Goal: Task Accomplishment & Management: Manage account settings

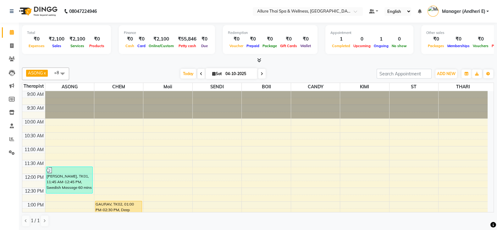
scroll to position [83, 0]
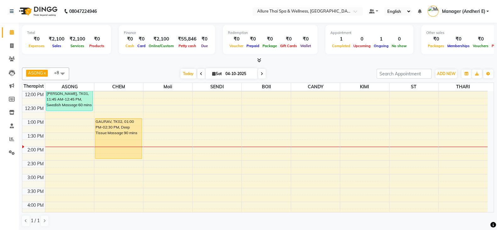
click at [180, 151] on div "9:00 AM 9:30 AM 10:00 AM 10:30 AM 11:00 AM 11:30 AM 12:00 PM 12:30 PM 1:00 PM 1…" at bounding box center [254, 215] width 465 height 415
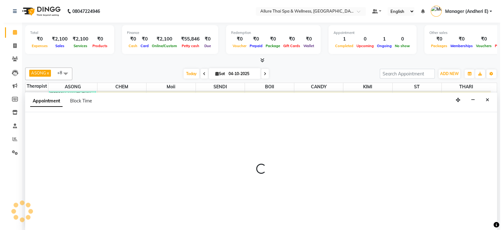
scroll to position [0, 0]
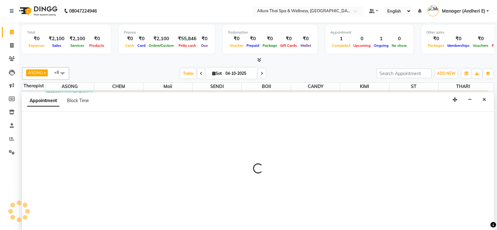
select select "74654"
select select "840"
select select "tentative"
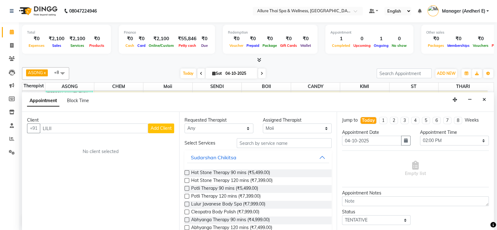
type input "LILII"
click at [168, 128] on span "Add Client" at bounding box center [161, 128] width 21 height 6
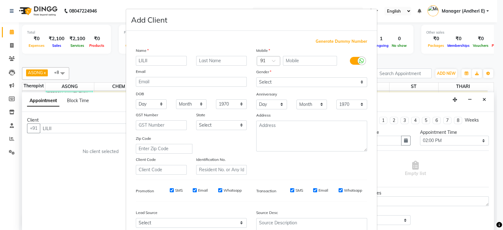
click at [320, 39] on span "Generate Dummy Number" at bounding box center [342, 41] width 52 height 6
type input "1300000000828"
checkbox input "false"
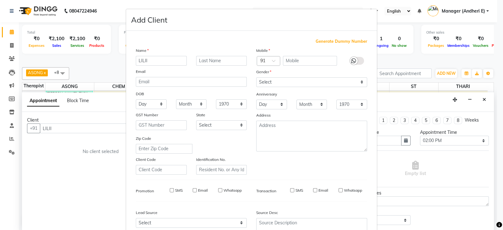
checkbox input "false"
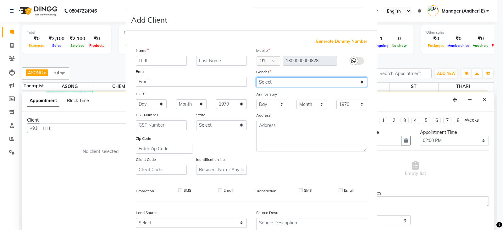
click at [355, 81] on select "Select Male Female Other Prefer Not To Say" at bounding box center [311, 82] width 111 height 10
select select "male"
click at [256, 78] on select "Select Male Female Other Prefer Not To Say" at bounding box center [311, 82] width 111 height 10
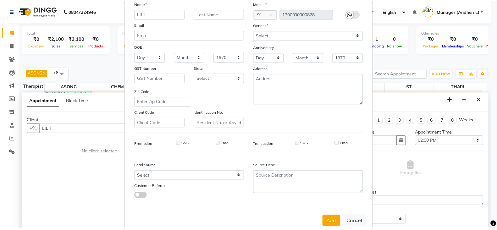
scroll to position [63, 0]
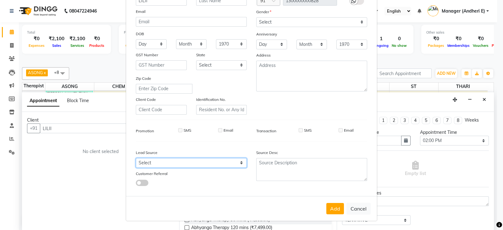
click at [243, 164] on select "Select Walk-in Referral Friend Advertisement Facebook JustDial Google Other Web…" at bounding box center [191, 163] width 111 height 10
select select "55449"
click at [136, 158] on select "Select Walk-in Referral Friend Advertisement Facebook JustDial Google Other Web…" at bounding box center [191, 163] width 111 height 10
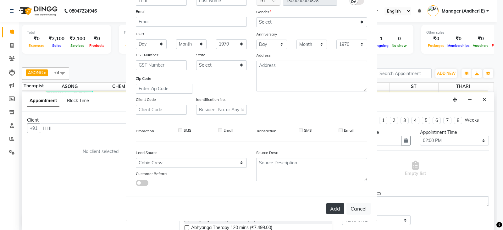
click at [330, 211] on button "Add" at bounding box center [335, 208] width 18 height 11
type input "1300000000828"
select select
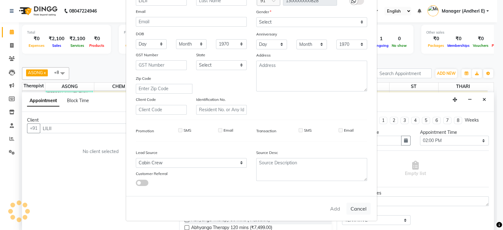
select select
checkbox input "false"
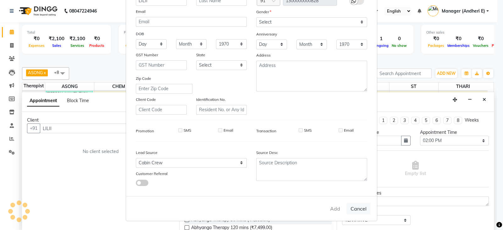
checkbox input "false"
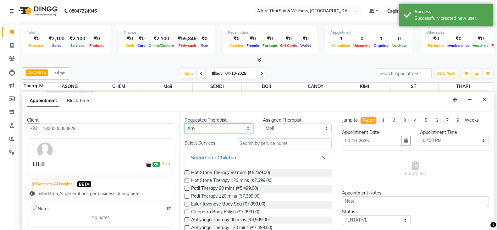
click at [245, 129] on select "Any ASONG Avishkar Raje BOII CANDY CHEM KIMI LILII Moii SENDI ST THARI" at bounding box center [219, 129] width 69 height 10
select select "74654"
click at [185, 124] on select "Any ASONG Avishkar Raje BOII CANDY CHEM KIMI LILII Moii SENDI ST THARI" at bounding box center [219, 129] width 69 height 10
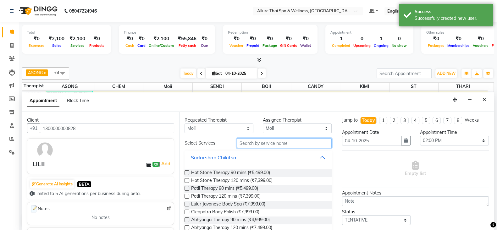
drag, startPoint x: 276, startPoint y: 144, endPoint x: 310, endPoint y: 155, distance: 35.4
click at [278, 143] on input "text" at bounding box center [284, 143] width 95 height 10
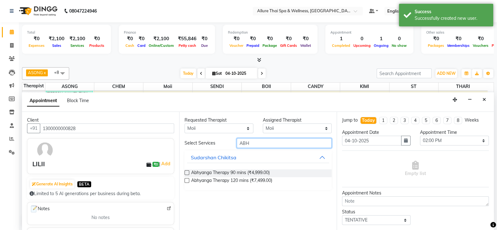
type input "ABH"
click at [185, 172] on label at bounding box center [187, 172] width 5 height 5
click at [185, 172] on input "checkbox" at bounding box center [187, 173] width 4 height 4
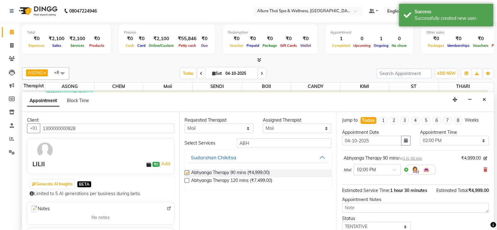
checkbox input "false"
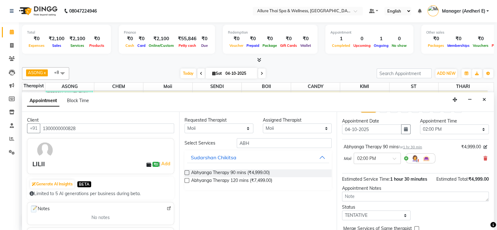
scroll to position [15, 0]
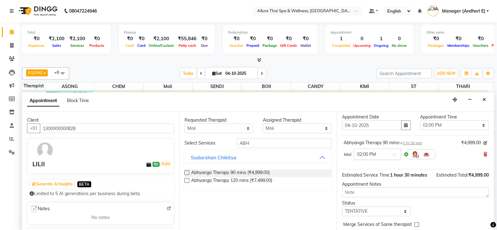
click at [394, 155] on span at bounding box center [397, 156] width 8 height 7
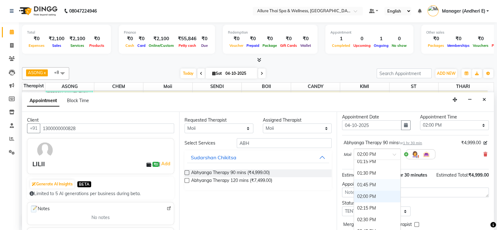
click at [372, 182] on div "01:45 PM" at bounding box center [377, 185] width 47 height 12
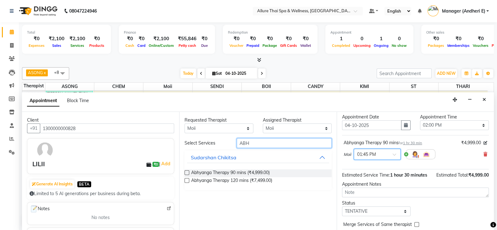
click at [265, 143] on input "ABH" at bounding box center [284, 143] width 95 height 10
type input "A"
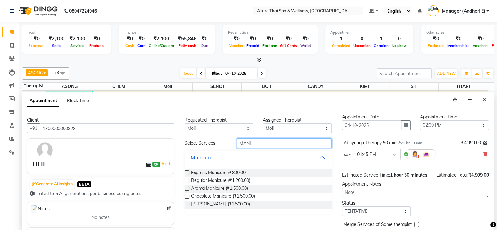
type input "MANI"
click at [188, 180] on label at bounding box center [187, 180] width 5 height 5
click at [188, 180] on input "checkbox" at bounding box center [187, 181] width 4 height 4
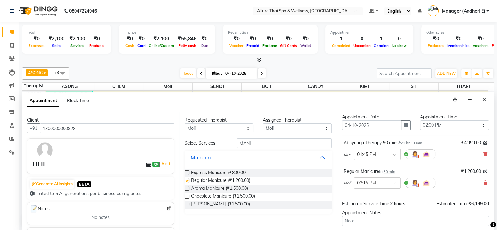
checkbox input "false"
click at [267, 140] on input "MANI" at bounding box center [284, 143] width 95 height 10
type input "M"
type input "PEDI"
click at [187, 197] on label at bounding box center [187, 196] width 5 height 5
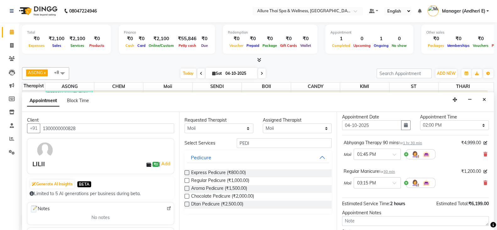
click at [187, 197] on input "checkbox" at bounding box center [187, 197] width 4 height 4
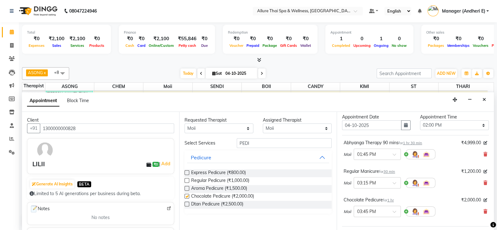
checkbox input "false"
click at [243, 125] on select "Any ASONG Avishkar Raje BOII CANDY CHEM KIMI LILII Moii SENDI ST THARI" at bounding box center [219, 129] width 69 height 10
select select "66739"
click at [185, 124] on select "Any ASONG Avishkar Raje BOII CANDY CHEM KIMI LILII Moii SENDI ST THARI" at bounding box center [219, 129] width 69 height 10
select select "66739"
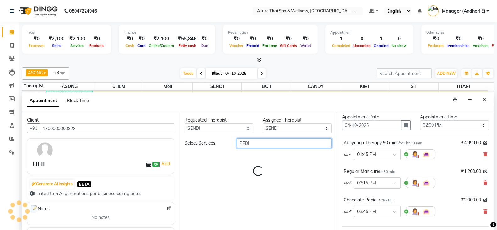
click at [256, 142] on input "PEDI" at bounding box center [284, 143] width 95 height 10
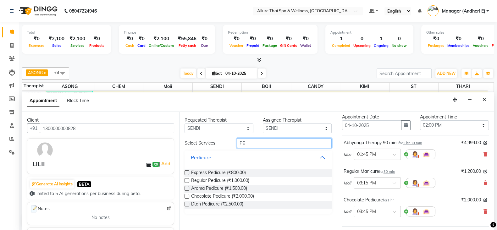
type input "P"
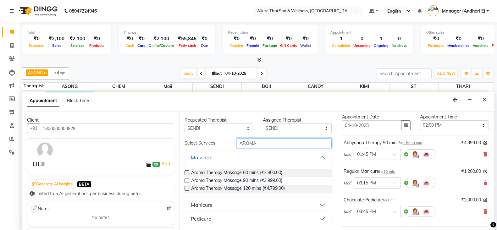
type input "AROMA"
click at [186, 172] on label at bounding box center [187, 172] width 5 height 5
click at [186, 172] on input "checkbox" at bounding box center [187, 173] width 4 height 4
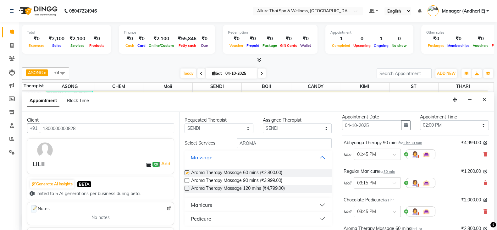
checkbox input "false"
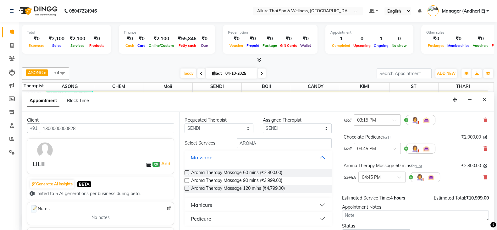
scroll to position [78, 0]
click at [396, 175] on div at bounding box center [382, 177] width 47 height 7
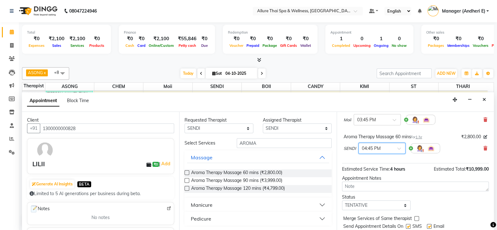
scroll to position [110, 0]
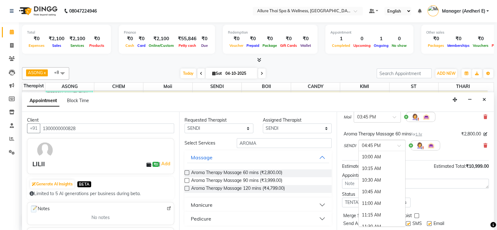
click at [402, 142] on div at bounding box center [382, 145] width 47 height 7
click at [405, 220] on div "Send Appointment Details On SMS Email" at bounding box center [416, 224] width 146 height 8
click at [399, 145] on span at bounding box center [401, 147] width 8 height 7
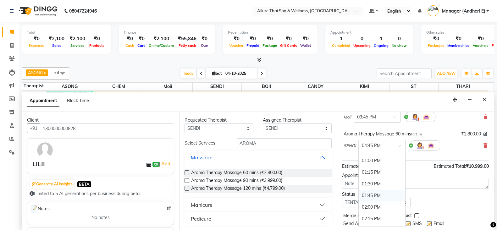
click at [375, 194] on div "01:45 PM" at bounding box center [382, 196] width 47 height 12
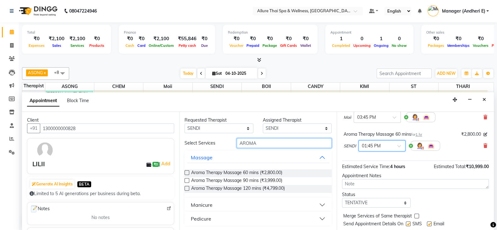
click at [258, 142] on input "AROMA" at bounding box center [284, 143] width 95 height 10
type input "A"
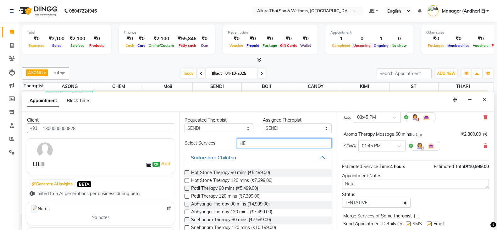
type input "H"
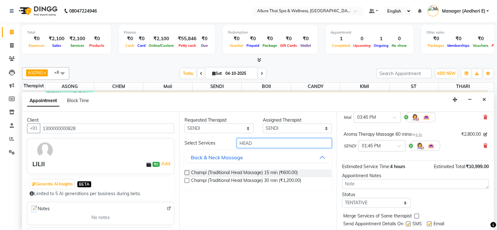
type input "HEAD"
click at [186, 172] on label at bounding box center [187, 172] width 5 height 5
click at [186, 172] on input "checkbox" at bounding box center [187, 173] width 4 height 4
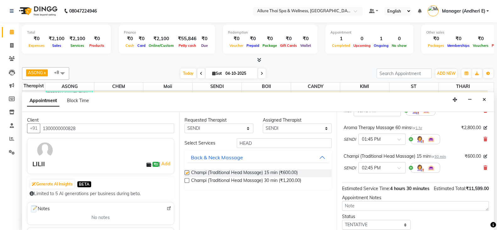
scroll to position [110, 0]
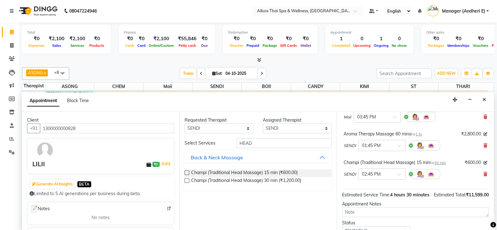
checkbox input "false"
click at [260, 143] on input "HEAD" at bounding box center [284, 143] width 95 height 10
type input "H"
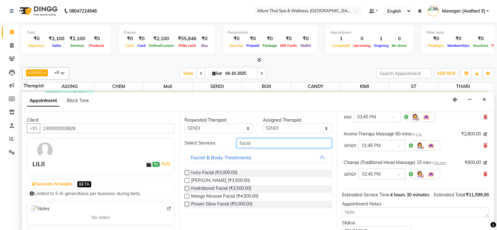
type input "facial"
click at [184, 189] on div "Requested Therapist Any ASONG Avishkar Raje BOII CANDY CHEM KIMI LILII Moii SEN…" at bounding box center [257, 171] width 157 height 119
click at [189, 188] on label at bounding box center [187, 188] width 5 height 5
click at [189, 188] on input "checkbox" at bounding box center [187, 189] width 4 height 4
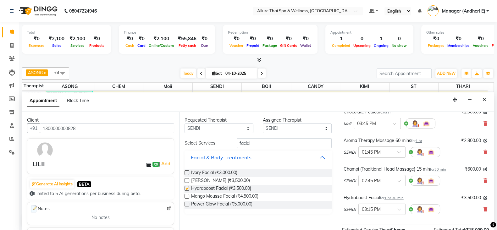
scroll to position [116, 0]
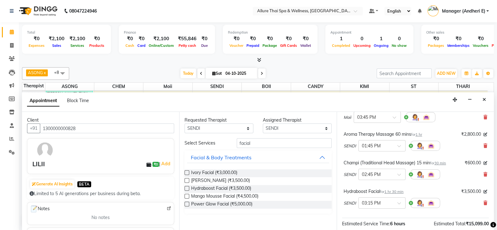
checkbox input "false"
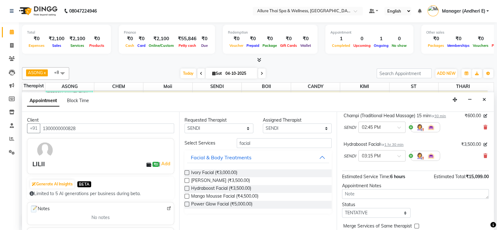
scroll to position [179, 0]
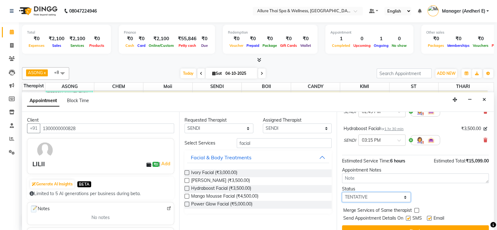
click at [403, 193] on select "Select TENTATIVE CONFIRM CHECK-IN UPCOMING" at bounding box center [376, 197] width 69 height 10
select select "check-in"
click at [342, 192] on select "Select TENTATIVE CONFIRM CHECK-IN UPCOMING" at bounding box center [376, 197] width 69 height 10
click at [410, 218] on label at bounding box center [408, 218] width 5 height 5
click at [410, 218] on input "checkbox" at bounding box center [408, 219] width 4 height 4
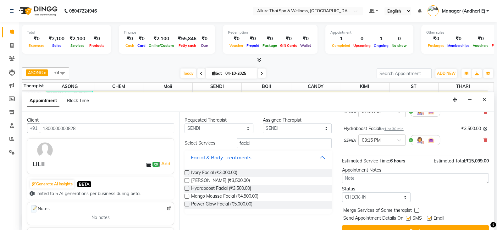
checkbox input "false"
click at [431, 216] on label at bounding box center [429, 218] width 5 height 5
click at [431, 217] on input "checkbox" at bounding box center [429, 219] width 4 height 4
checkbox input "false"
click at [448, 226] on button "Book" at bounding box center [415, 230] width 147 height 11
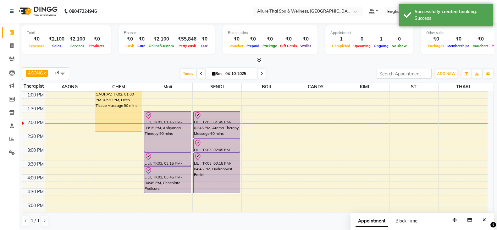
scroll to position [114, 0]
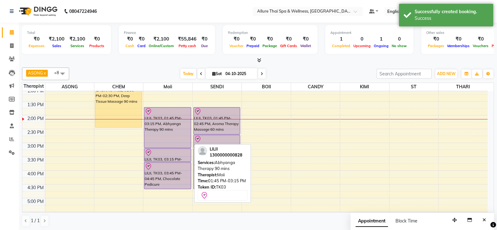
click at [177, 125] on div "LILII, TK03, 01:45 PM-03:15 PM, Abhyanga Therapy 90 mins" at bounding box center [167, 128] width 47 height 40
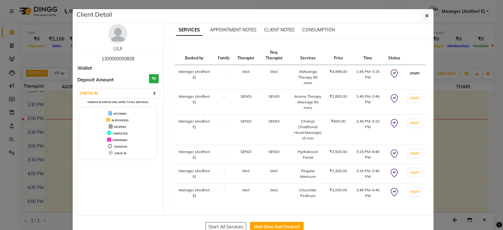
click at [414, 71] on button "START" at bounding box center [414, 73] width 13 height 8
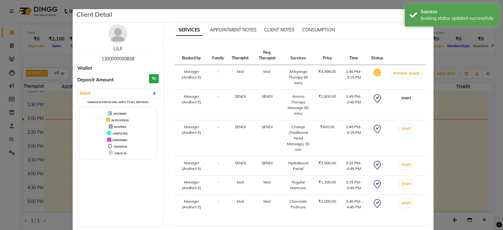
click at [408, 100] on button "START" at bounding box center [406, 98] width 13 height 8
click at [412, 125] on button "START" at bounding box center [406, 129] width 13 height 8
click at [411, 161] on button "START" at bounding box center [406, 165] width 13 height 8
click at [412, 181] on button "START" at bounding box center [406, 184] width 13 height 8
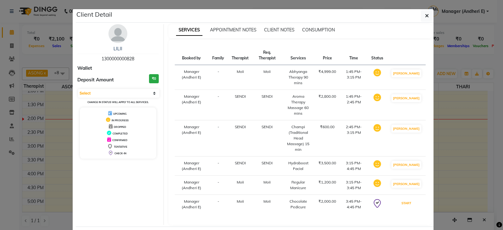
click at [410, 199] on button "START" at bounding box center [406, 203] width 13 height 8
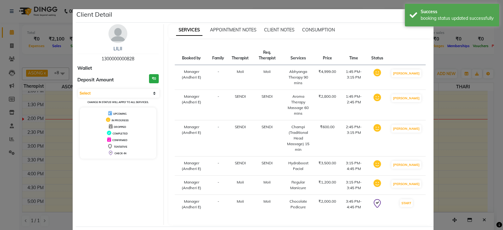
select select "1"
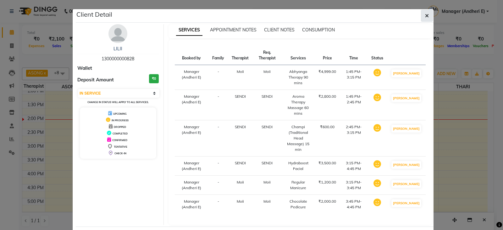
click at [425, 15] on icon "button" at bounding box center [427, 15] width 4 height 5
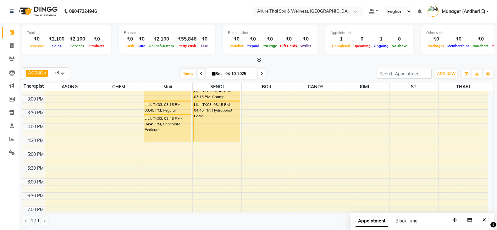
scroll to position [146, 0]
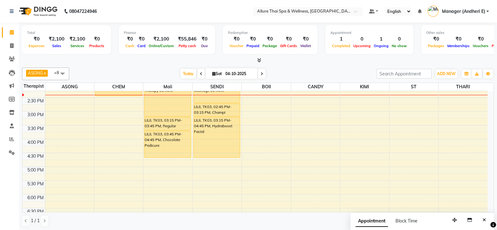
click at [124, 105] on div "9:00 AM 9:30 AM 10:00 AM 10:30 AM 11:00 AM 11:30 AM 12:00 PM 12:30 PM 1:00 PM 1…" at bounding box center [254, 153] width 465 height 415
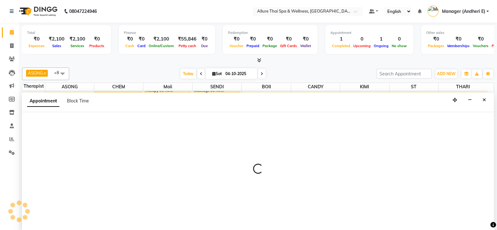
scroll to position [0, 0]
select select "66695"
select select "885"
select select "tentative"
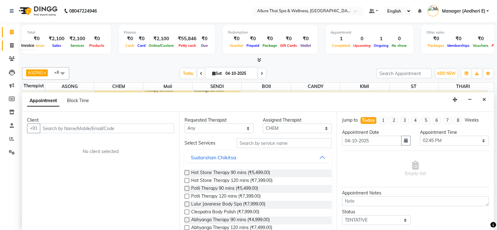
click at [7, 44] on span at bounding box center [11, 45] width 11 height 7
select select "service"
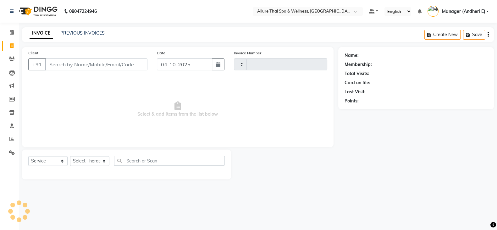
type input "2355"
select select "6826"
click at [13, 32] on icon at bounding box center [12, 32] width 4 height 5
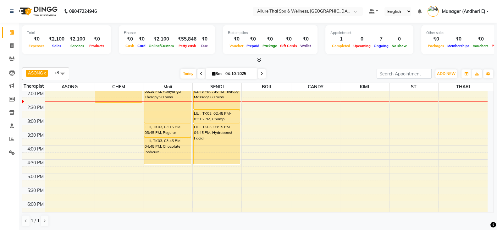
scroll to position [147, 0]
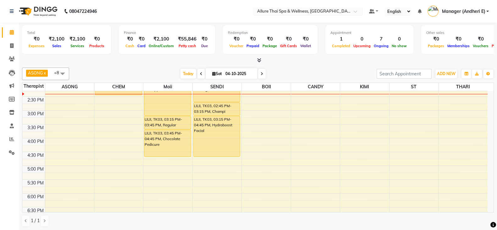
click at [268, 109] on div "9:00 AM 9:30 AM 10:00 AM 10:30 AM 11:00 AM 11:30 AM 12:00 PM 12:30 PM 1:00 PM 1…" at bounding box center [254, 152] width 465 height 415
select select "89381"
select select "tentative"
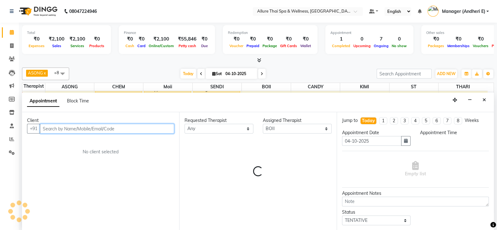
scroll to position [0, 0]
select select "900"
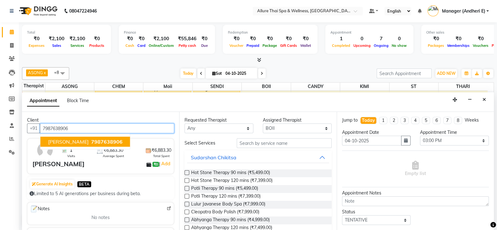
click at [95, 144] on span "7987638906" at bounding box center [106, 142] width 31 height 6
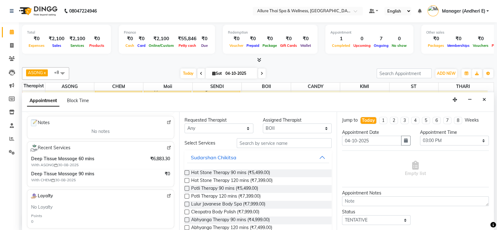
scroll to position [94, 0]
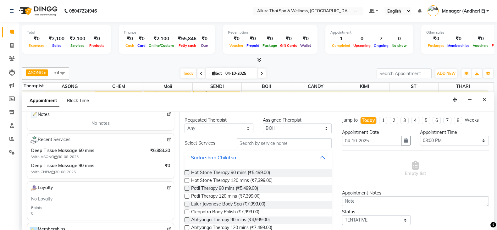
type input "7987638906"
drag, startPoint x: 264, startPoint y: 138, endPoint x: 308, endPoint y: 149, distance: 44.6
click at [265, 138] on input "text" at bounding box center [284, 143] width 95 height 10
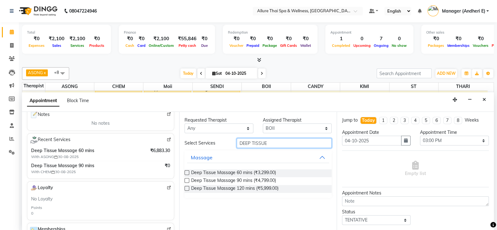
type input "DEEP TISSUE"
click at [186, 173] on label at bounding box center [187, 172] width 5 height 5
click at [186, 173] on input "checkbox" at bounding box center [187, 173] width 4 height 4
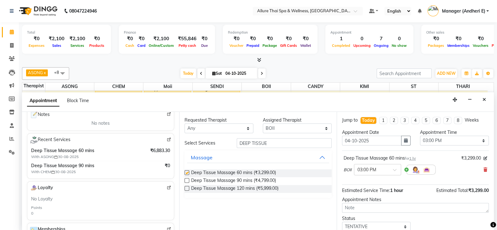
checkbox input "false"
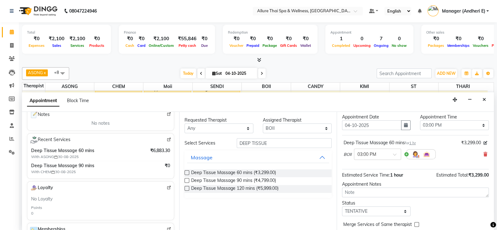
scroll to position [31, 0]
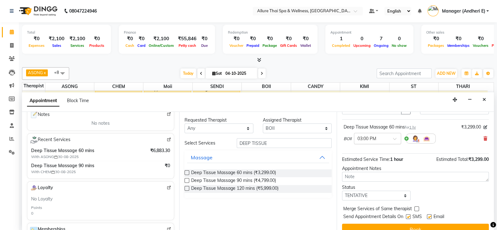
click at [395, 137] on span at bounding box center [397, 140] width 8 height 7
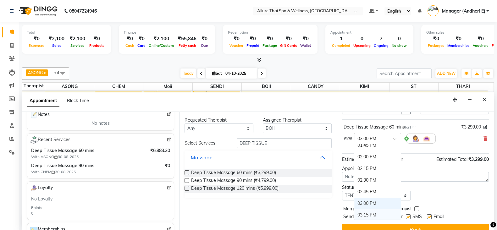
scroll to position [180, 0]
click at [369, 191] on div "02:45 PM" at bounding box center [377, 191] width 47 height 12
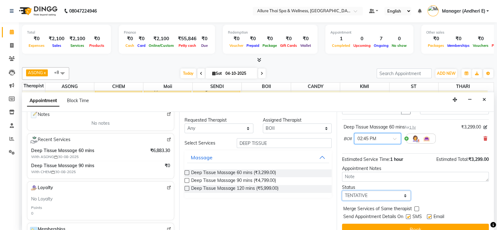
click at [402, 192] on select "Select TENTATIVE CONFIRM CHECK-IN UPCOMING" at bounding box center [376, 196] width 69 height 10
select select "check-in"
click at [342, 191] on select "Select TENTATIVE CONFIRM CHECK-IN UPCOMING" at bounding box center [376, 196] width 69 height 10
click at [407, 214] on label at bounding box center [408, 216] width 5 height 5
click at [407, 215] on input "checkbox" at bounding box center [408, 217] width 4 height 4
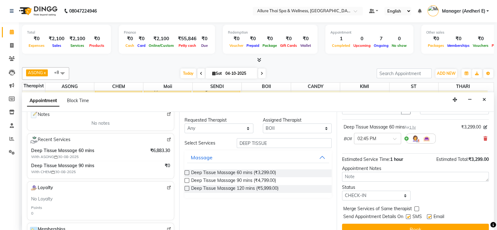
checkbox input "false"
click at [430, 217] on label at bounding box center [429, 216] width 5 height 5
click at [430, 217] on input "checkbox" at bounding box center [429, 217] width 4 height 4
checkbox input "false"
click at [435, 225] on button "Book" at bounding box center [415, 229] width 147 height 11
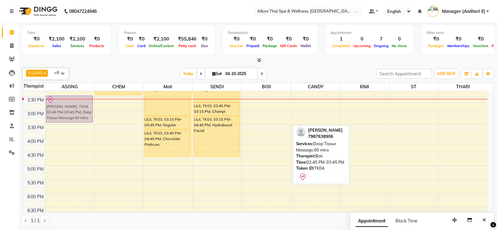
scroll to position [146, 0]
drag, startPoint x: 271, startPoint y: 109, endPoint x: 84, endPoint y: 109, distance: 187.1
click at [84, 109] on tr "PRAJVAL, TK01, 11:45 AM-12:45 PM, Swedish Massage 60 mins PARAG, TK04, 02:45 PM…" at bounding box center [254, 152] width 465 height 415
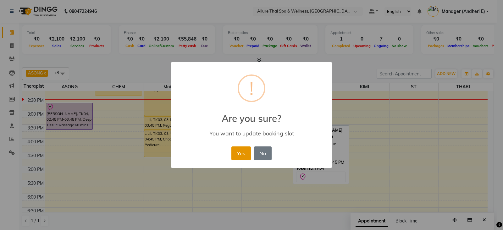
click at [249, 156] on button "Yes" at bounding box center [240, 154] width 19 height 14
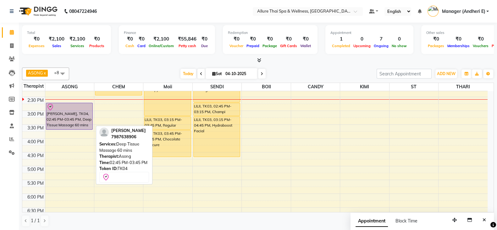
click at [60, 112] on div "PARAG, TK04, 02:45 PM-03:45 PM, Deep Tissue Massage 60 mins" at bounding box center [69, 116] width 47 height 26
click at [59, 112] on div "PARAG, TK04, 02:45 PM-03:45 PM, Deep Tissue Massage 60 mins" at bounding box center [69, 116] width 47 height 26
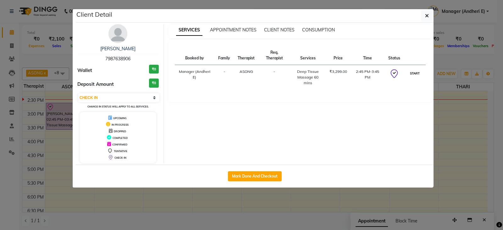
click at [414, 75] on button "START" at bounding box center [414, 73] width 13 height 8
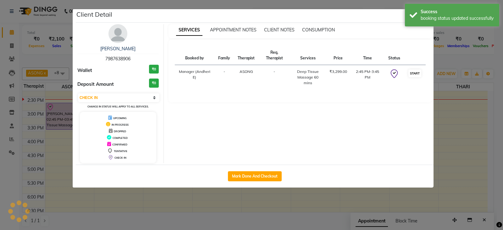
select select "1"
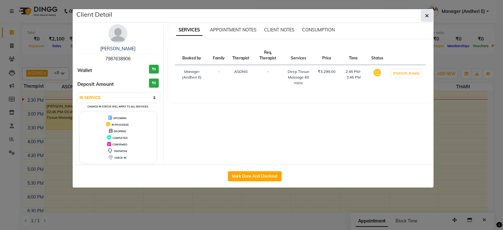
click at [429, 17] on icon "button" at bounding box center [427, 15] width 4 height 5
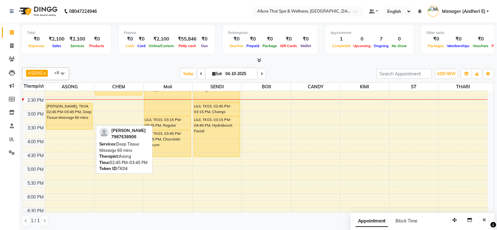
click at [65, 111] on div "PARAG, TK04, 02:45 PM-03:45 PM, Deep Tissue Massage 60 mins" at bounding box center [69, 116] width 47 height 26
select select "1"
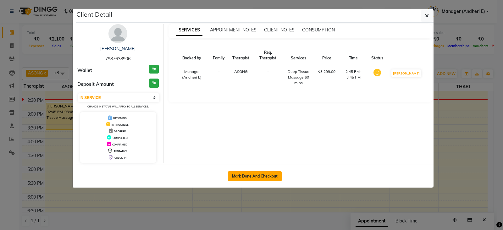
click at [256, 179] on button "Mark Done And Checkout" at bounding box center [255, 176] width 54 height 10
select select "service"
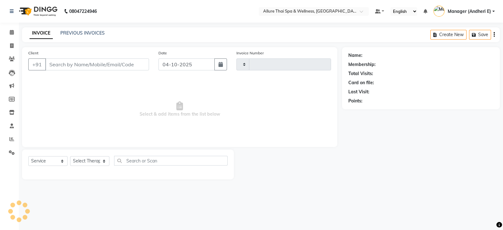
type input "2355"
select select "6826"
type input "7987638906"
select select "66693"
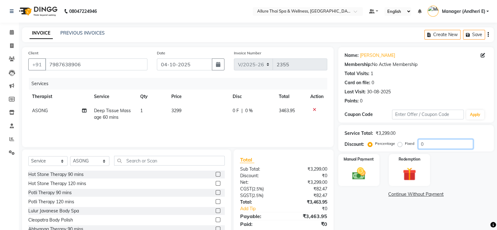
drag, startPoint x: 424, startPoint y: 146, endPoint x: 464, endPoint y: 159, distance: 41.8
click at [426, 146] on input "0" at bounding box center [445, 144] width 55 height 10
type input "1"
click at [405, 145] on label "Fixed" at bounding box center [409, 144] width 9 height 6
click at [399, 145] on input "Fixed" at bounding box center [401, 143] width 4 height 4
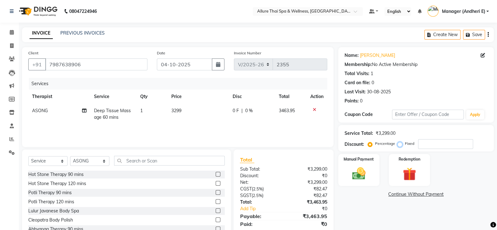
radio input "true"
click at [426, 141] on input "number" at bounding box center [445, 144] width 55 height 10
type input "5"
type input "4"
type input "5"
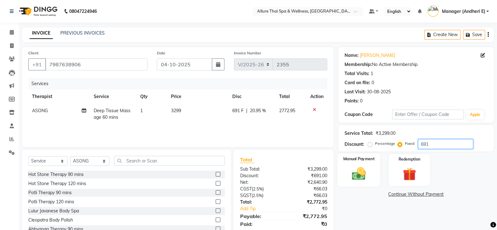
type input "691"
click at [369, 173] on img at bounding box center [359, 174] width 22 height 16
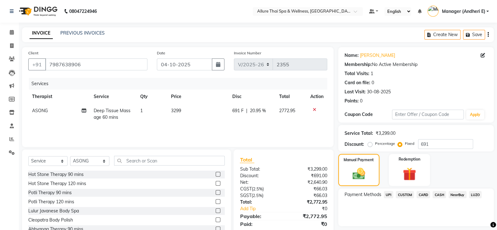
click at [441, 195] on span "CASH" at bounding box center [440, 194] width 14 height 7
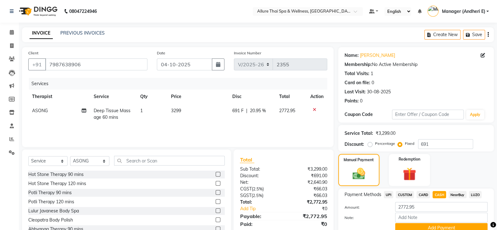
drag, startPoint x: 423, startPoint y: 196, endPoint x: 432, endPoint y: 199, distance: 9.8
click at [424, 196] on span "CARD" at bounding box center [424, 194] width 14 height 7
drag, startPoint x: 441, startPoint y: 197, endPoint x: 432, endPoint y: 197, distance: 8.2
click at [441, 197] on span "CASH" at bounding box center [440, 194] width 14 height 7
click at [421, 196] on span "CARD" at bounding box center [424, 194] width 14 height 7
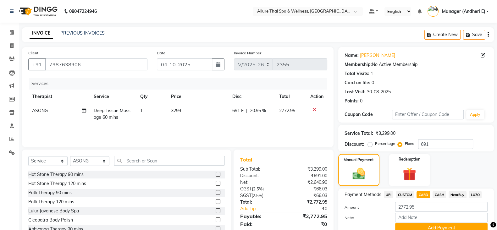
click at [442, 194] on span "CASH" at bounding box center [440, 194] width 14 height 7
click at [390, 193] on span "UPI" at bounding box center [389, 194] width 10 height 7
click at [442, 192] on span "CASH" at bounding box center [440, 194] width 14 height 7
drag, startPoint x: 388, startPoint y: 192, endPoint x: 392, endPoint y: 197, distance: 6.4
click at [388, 192] on span "UPI" at bounding box center [389, 194] width 10 height 7
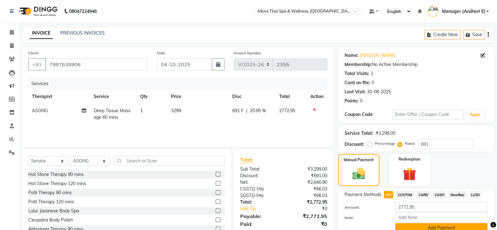
scroll to position [15, 0]
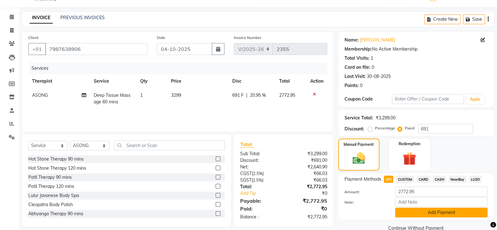
click at [479, 214] on button "Add Payment" at bounding box center [441, 213] width 92 height 10
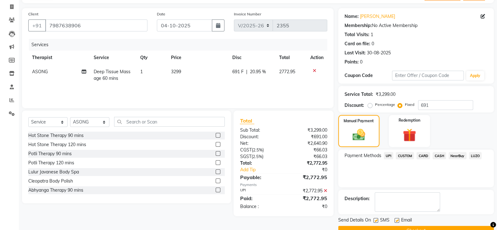
scroll to position [47, 0]
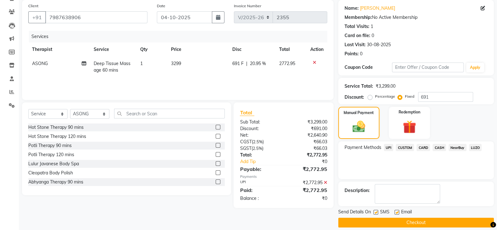
click at [375, 213] on label at bounding box center [376, 212] width 5 height 5
click at [375, 213] on input "checkbox" at bounding box center [376, 213] width 4 height 4
checkbox input "false"
click at [398, 213] on label at bounding box center [397, 212] width 5 height 5
click at [398, 213] on input "checkbox" at bounding box center [397, 213] width 4 height 4
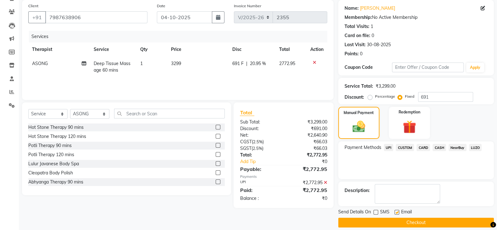
checkbox input "false"
click at [394, 220] on button "Checkout" at bounding box center [416, 223] width 156 height 10
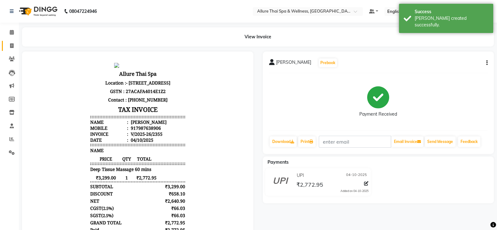
click at [15, 43] on span at bounding box center [11, 45] width 11 height 7
select select "6826"
select select "service"
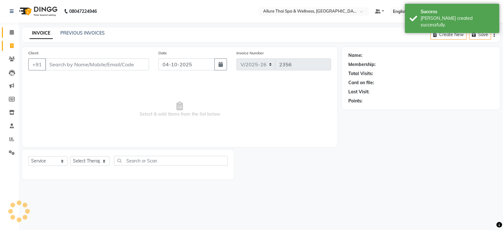
click at [15, 36] on link "Calendar" at bounding box center [9, 32] width 15 height 10
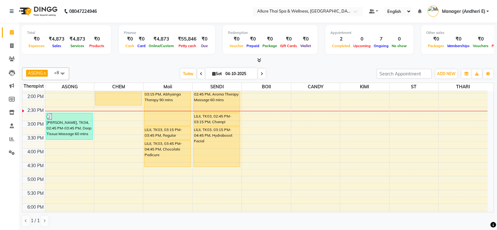
scroll to position [147, 0]
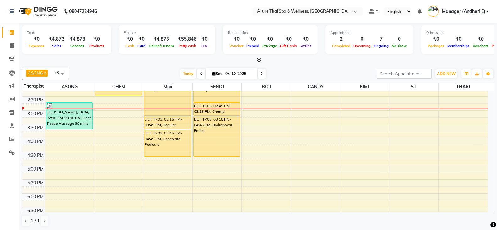
click at [166, 161] on div "9:00 AM 9:30 AM 10:00 AM 10:30 AM 11:00 AM 11:30 AM 12:00 PM 12:30 PM 1:00 PM 1…" at bounding box center [254, 152] width 465 height 415
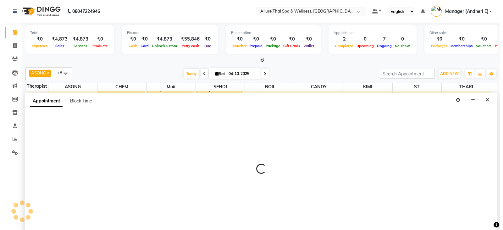
scroll to position [0, 0]
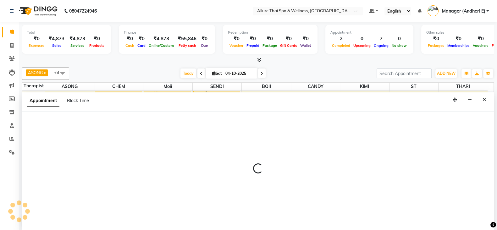
select select "74654"
select select "1005"
select select "tentative"
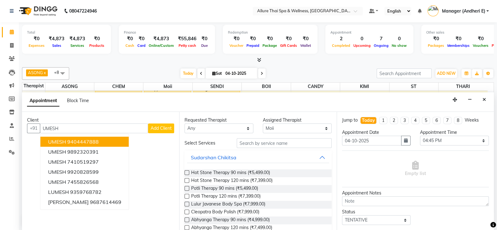
type input "UMESH"
click at [165, 126] on span "Add Client" at bounding box center [161, 128] width 21 height 6
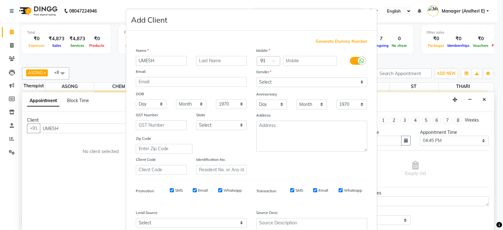
click at [321, 42] on span "Generate Dummy Number" at bounding box center [342, 41] width 52 height 6
type input "1300000000829"
checkbox input "false"
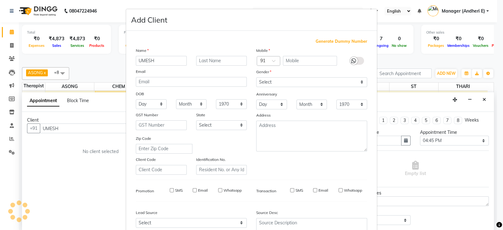
checkbox input "false"
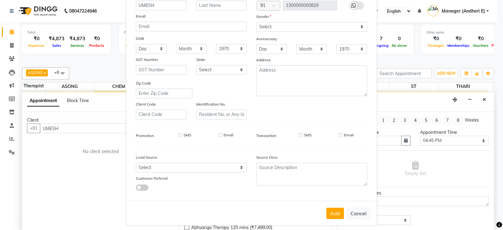
scroll to position [63, 0]
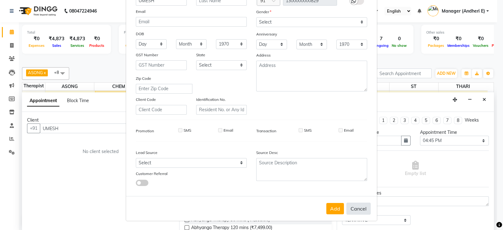
click at [358, 209] on button "Cancel" at bounding box center [359, 209] width 24 height 12
select select
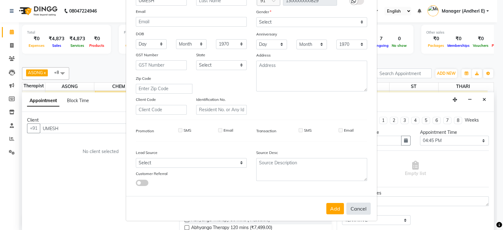
select select
checkbox input "false"
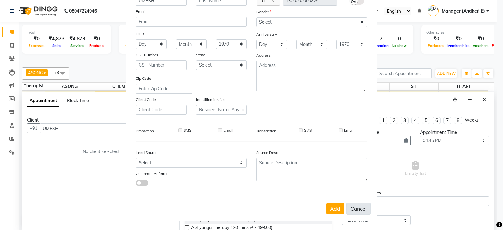
checkbox input "false"
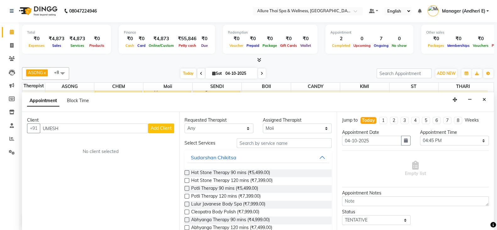
click at [160, 129] on span "Add Client" at bounding box center [161, 128] width 21 height 6
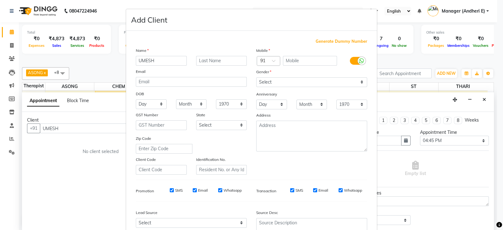
click at [322, 43] on span "Generate Dummy Number" at bounding box center [342, 41] width 52 height 6
type input "1300000000829"
checkbox input "false"
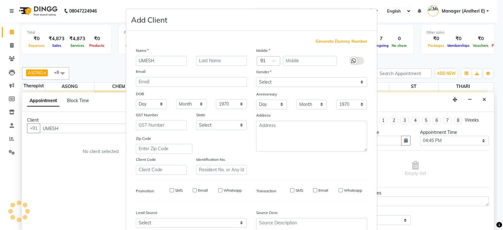
checkbox input "false"
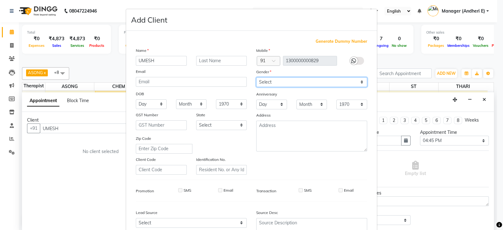
click at [358, 83] on select "Select Male Female Other Prefer Not To Say" at bounding box center [311, 82] width 111 height 10
select select "male"
click at [256, 78] on select "Select Male Female Other Prefer Not To Say" at bounding box center [311, 82] width 111 height 10
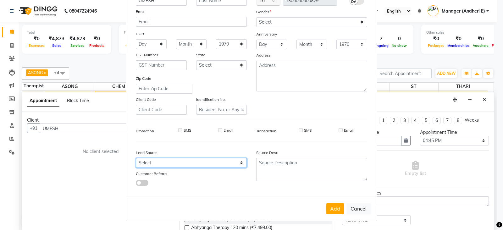
click at [239, 163] on select "Select Walk-in Referral Friend Advertisement Facebook JustDial Google Other Web…" at bounding box center [191, 163] width 111 height 10
select select "47842"
click at [136, 158] on select "Select Walk-in Referral Friend Advertisement Facebook JustDial Google Other Web…" at bounding box center [191, 163] width 111 height 10
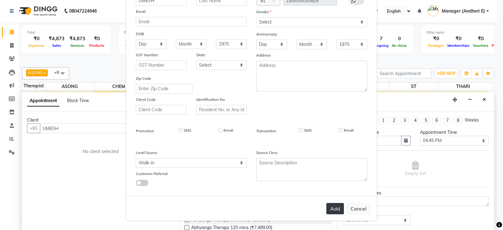
click at [334, 207] on button "Add" at bounding box center [335, 208] width 18 height 11
type input "1300000000829"
select select
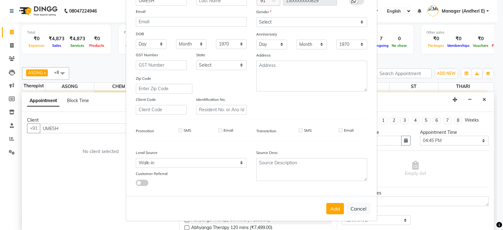
select select
checkbox input "false"
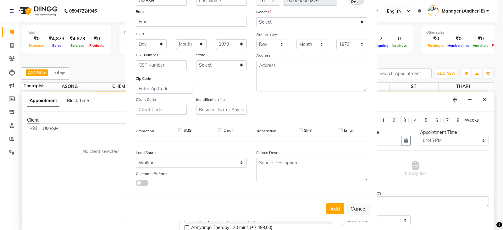
checkbox input "false"
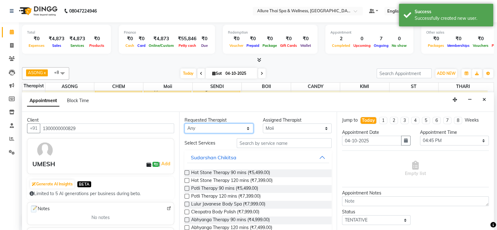
drag, startPoint x: 245, startPoint y: 127, endPoint x: 248, endPoint y: 125, distance: 3.6
click at [245, 127] on select "Any ASONG Avishkar Raje BOII CANDY CHEM KIMI LILII Moii SENDI ST THARI" at bounding box center [219, 129] width 69 height 10
select select "66695"
click at [185, 124] on select "Any ASONG Avishkar Raje BOII CANDY CHEM KIMI LILII Moii SENDI ST THARI" at bounding box center [219, 129] width 69 height 10
select select "66695"
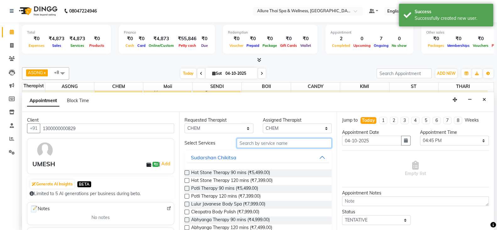
drag, startPoint x: 268, startPoint y: 141, endPoint x: 289, endPoint y: 146, distance: 21.4
click at [269, 141] on input "text" at bounding box center [284, 143] width 95 height 10
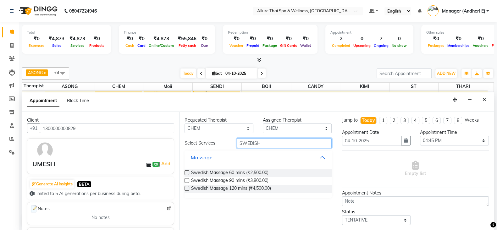
type input "SWEDISH"
click at [188, 172] on label at bounding box center [187, 172] width 5 height 5
click at [188, 172] on input "checkbox" at bounding box center [187, 173] width 4 height 4
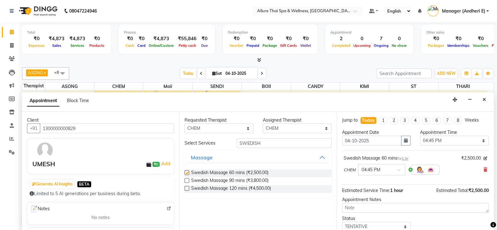
checkbox input "false"
click at [402, 169] on span at bounding box center [401, 172] width 8 height 7
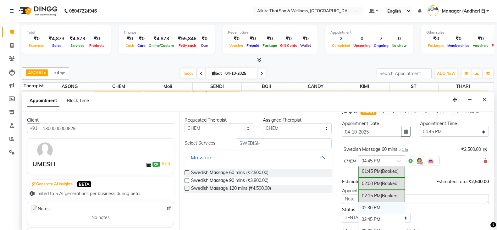
scroll to position [15, 0]
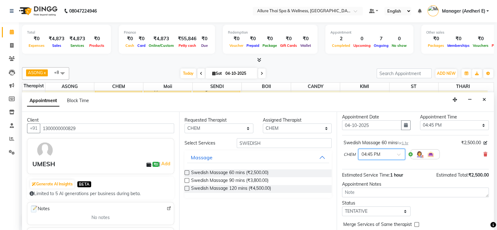
click at [400, 156] on span at bounding box center [401, 156] width 8 height 7
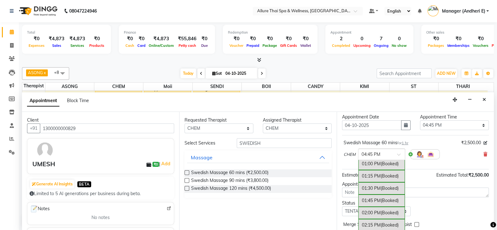
scroll to position [208, 0]
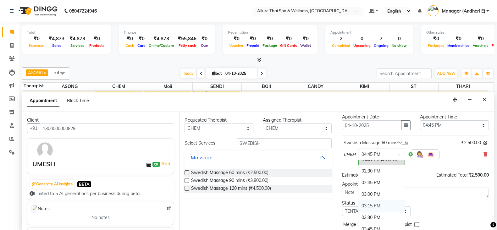
click at [367, 201] on div "03:15 PM" at bounding box center [381, 206] width 47 height 12
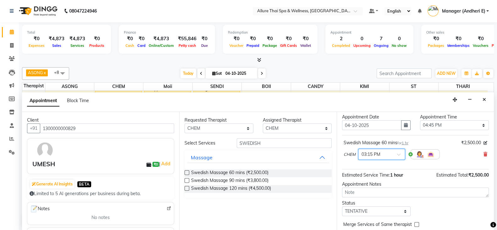
drag, startPoint x: 401, startPoint y: 151, endPoint x: 401, endPoint y: 155, distance: 3.8
click at [401, 151] on div at bounding box center [381, 154] width 47 height 7
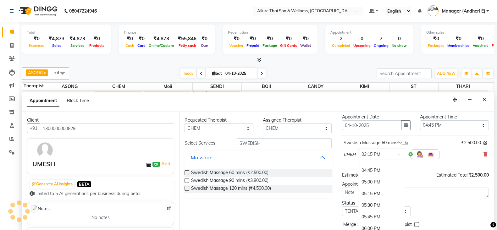
click at [405, 161] on ng-dropdown-panel "10:00 AM 10:15 AM 10:30 AM 10:45 AM 11:00 AM 11:15 AM 11:30 AM 11:45 AM 12:00 P…" at bounding box center [381, 198] width 47 height 76
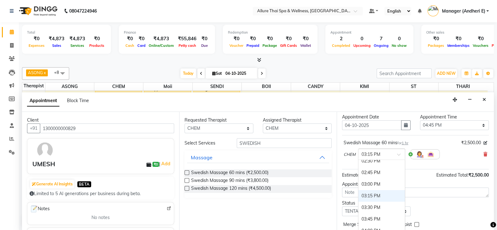
scroll to position [227, 0]
click at [370, 183] on div "03:15 PM" at bounding box center [381, 187] width 47 height 12
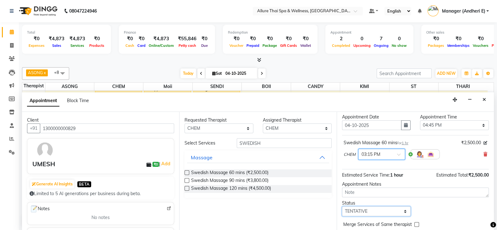
click at [404, 209] on select "Select TENTATIVE CONFIRM CHECK-IN UPCOMING" at bounding box center [376, 212] width 69 height 10
select select "check-in"
click at [342, 207] on select "Select TENTATIVE CONFIRM CHECK-IN UPCOMING" at bounding box center [376, 212] width 69 height 10
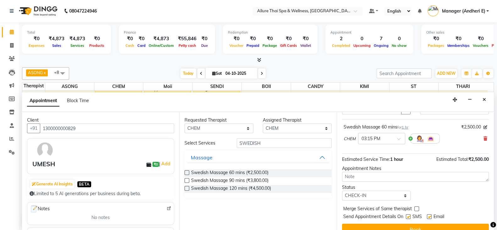
click at [411, 215] on div "SMS" at bounding box center [416, 218] width 21 height 8
click at [410, 216] on label at bounding box center [408, 216] width 5 height 5
click at [410, 216] on input "checkbox" at bounding box center [408, 217] width 4 height 4
checkbox input "false"
click at [430, 215] on label at bounding box center [429, 216] width 5 height 5
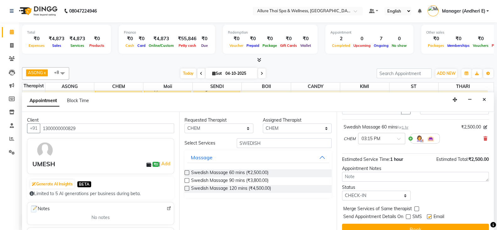
click at [430, 215] on input "checkbox" at bounding box center [429, 217] width 4 height 4
checkbox input "false"
click at [438, 226] on button "Book" at bounding box center [415, 229] width 147 height 11
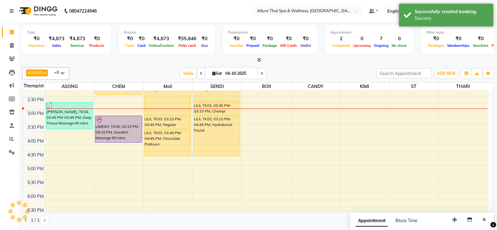
scroll to position [0, 0]
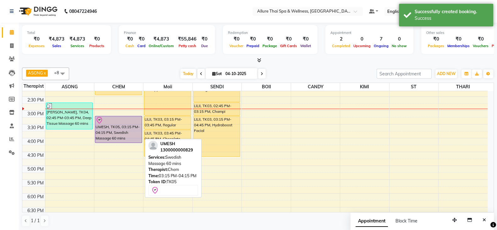
click at [117, 128] on div "UMESH, TK05, 03:15 PM-04:15 PM, Swedish Massage 60 mins" at bounding box center [118, 129] width 47 height 26
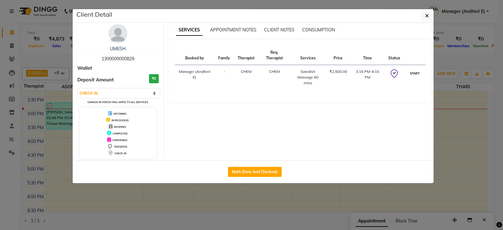
click at [411, 73] on button "START" at bounding box center [414, 73] width 13 height 8
select select "1"
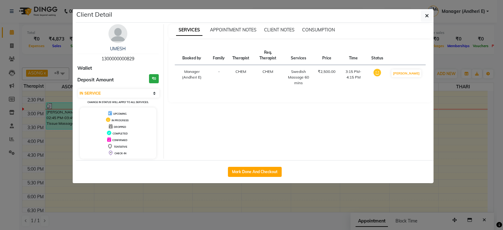
click at [420, 18] on div "Client Detail" at bounding box center [255, 16] width 358 height 14
click at [426, 18] on span "button" at bounding box center [427, 16] width 4 height 6
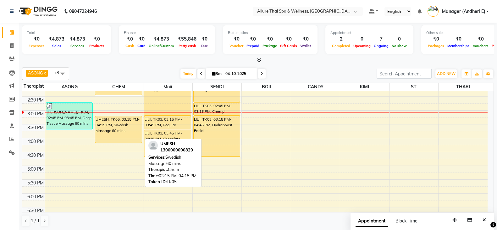
click at [105, 122] on div "UMESH, TK05, 03:15 PM-04:15 PM, Swedish Massage 60 mins" at bounding box center [118, 129] width 47 height 26
select select "1"
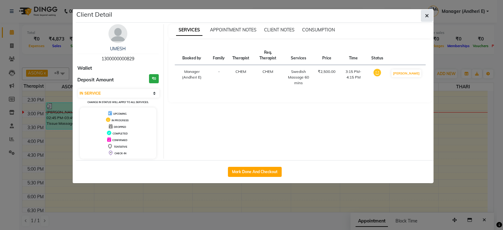
click at [429, 18] on span "button" at bounding box center [427, 16] width 4 height 6
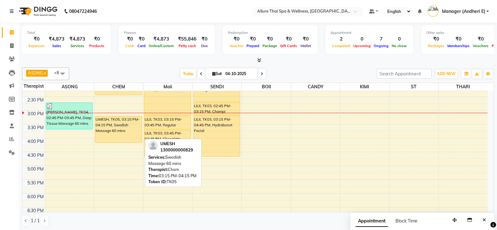
click at [116, 122] on div "UMESH, TK05, 03:15 PM-04:15 PM, Swedish Massage 60 mins" at bounding box center [118, 129] width 47 height 26
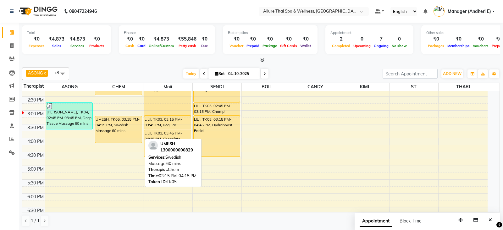
select select "1"
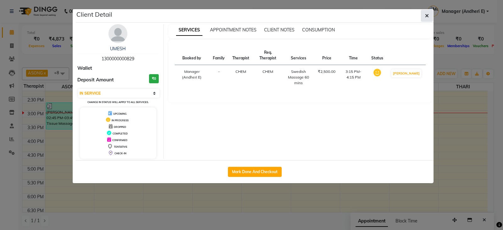
click at [429, 13] on icon "button" at bounding box center [427, 15] width 4 height 5
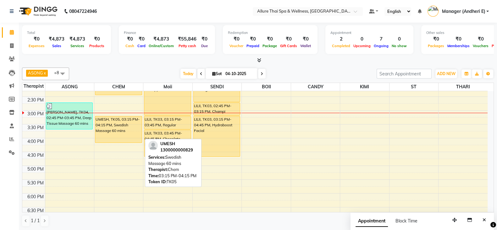
click at [124, 130] on div "UMESH, TK05, 03:15 PM-04:15 PM, Swedish Massage 60 mins" at bounding box center [118, 129] width 47 height 26
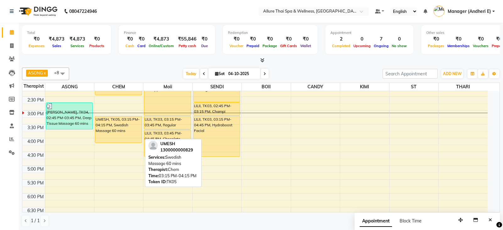
select select "1"
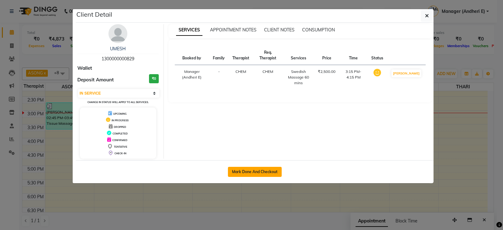
click at [250, 167] on button "Mark Done And Checkout" at bounding box center [255, 172] width 54 height 10
select select "service"
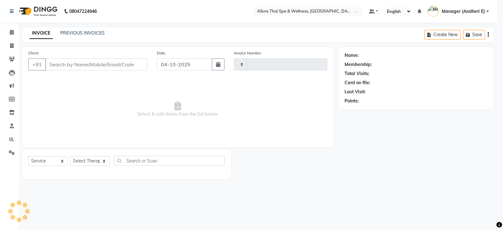
type input "2356"
select select "6826"
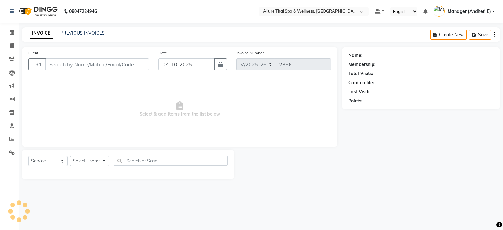
type input "1300000000829"
select select "66695"
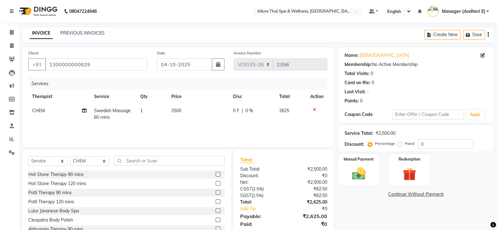
click at [402, 144] on div "Fixed" at bounding box center [406, 144] width 15 height 8
click at [405, 144] on label "Fixed" at bounding box center [409, 144] width 9 height 6
click at [401, 144] on input "Fixed" at bounding box center [401, 143] width 4 height 4
radio input "true"
click at [444, 141] on input "0" at bounding box center [445, 144] width 55 height 10
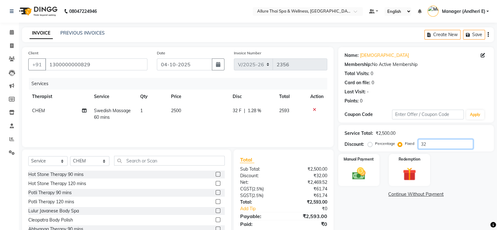
type input "3"
click at [372, 168] on div "Manual Payment" at bounding box center [358, 169] width 43 height 33
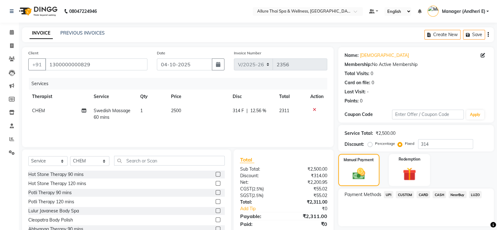
click at [437, 195] on span "CASH" at bounding box center [440, 194] width 14 height 7
click at [424, 195] on span "CARD" at bounding box center [424, 194] width 14 height 7
click at [440, 195] on span "CASH" at bounding box center [440, 194] width 14 height 7
click at [427, 192] on span "CARD" at bounding box center [424, 194] width 14 height 7
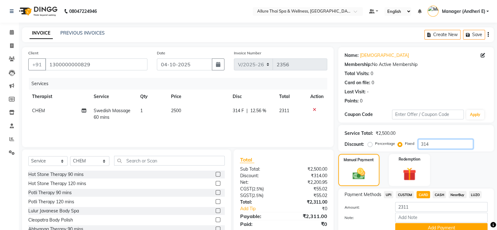
click at [432, 144] on input "314" at bounding box center [445, 144] width 55 height 10
type input "3"
type input "2"
type input "314"
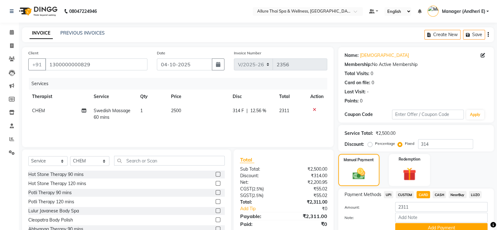
click at [439, 197] on span "CASH" at bounding box center [440, 194] width 14 height 7
drag, startPoint x: 423, startPoint y: 193, endPoint x: 437, endPoint y: 194, distance: 14.2
click at [424, 193] on span "CARD" at bounding box center [424, 194] width 14 height 7
click at [437, 194] on span "CASH" at bounding box center [440, 194] width 14 height 7
click at [427, 194] on span "CARD" at bounding box center [424, 194] width 14 height 7
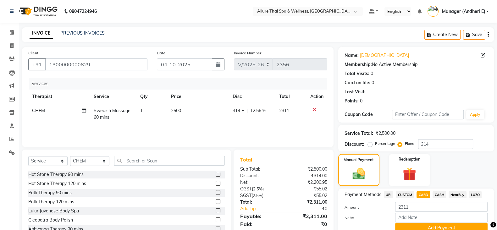
click at [436, 197] on span "CASH" at bounding box center [440, 194] width 14 height 7
click at [391, 193] on span "UPI" at bounding box center [389, 194] width 10 height 7
click at [416, 225] on button "Add Payment" at bounding box center [441, 228] width 92 height 10
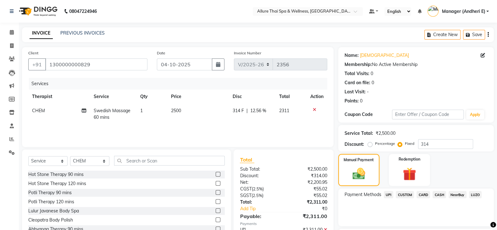
scroll to position [47, 0]
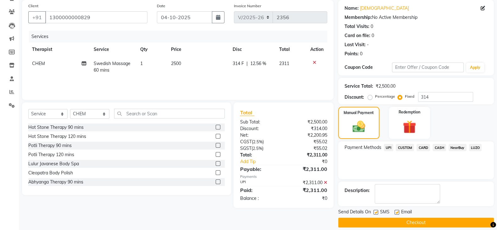
click at [375, 211] on label at bounding box center [376, 212] width 5 height 5
click at [375, 211] on input "checkbox" at bounding box center [376, 213] width 4 height 4
checkbox input "false"
drag, startPoint x: 395, startPoint y: 212, endPoint x: 396, endPoint y: 218, distance: 6.0
click at [396, 212] on label at bounding box center [397, 212] width 5 height 5
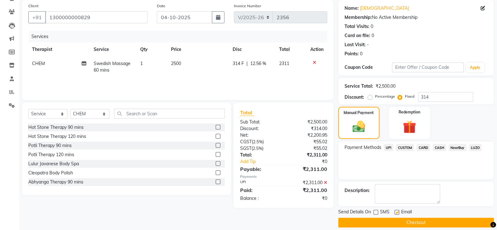
click at [396, 212] on input "checkbox" at bounding box center [397, 213] width 4 height 4
checkbox input "false"
click at [395, 221] on button "Checkout" at bounding box center [416, 223] width 156 height 10
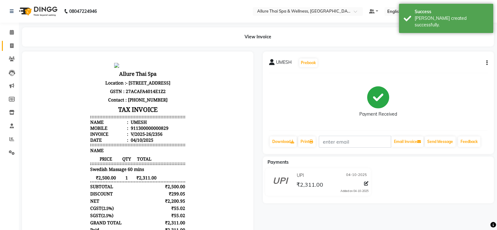
click at [11, 48] on icon at bounding box center [11, 45] width 3 height 5
select select "service"
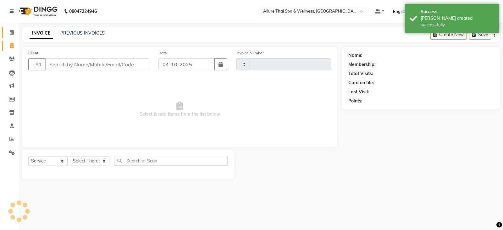
type input "2357"
select select "6826"
click at [11, 35] on icon at bounding box center [12, 32] width 4 height 5
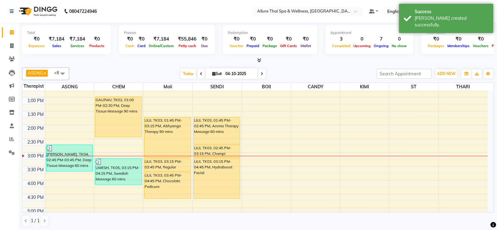
scroll to position [120, 0]
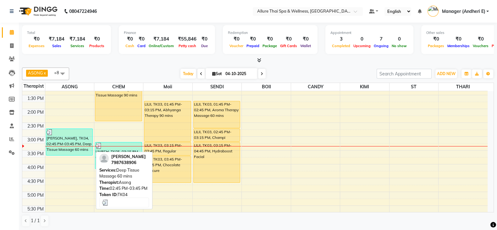
click at [59, 149] on div "PARAG, TK04, 02:45 PM-03:45 PM, Deep Tissue Massage 60 mins" at bounding box center [69, 142] width 47 height 26
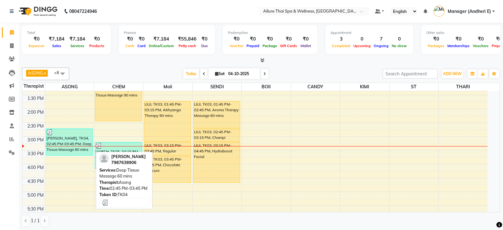
select select "3"
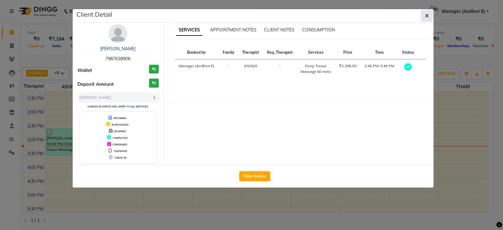
click at [425, 13] on icon "button" at bounding box center [427, 15] width 4 height 5
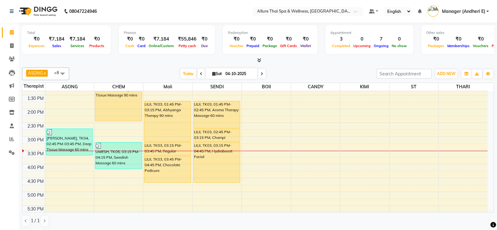
click at [266, 151] on div "9:00 AM 9:30 AM 10:00 AM 10:30 AM 11:00 AM 11:30 AM 12:00 PM 12:30 PM 1:00 PM 1…" at bounding box center [254, 178] width 465 height 415
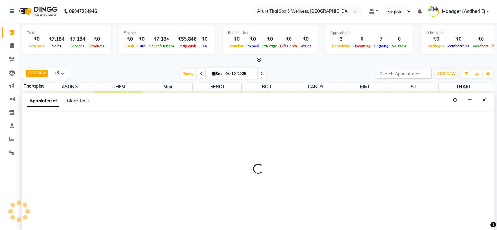
select select "89381"
select select "tentative"
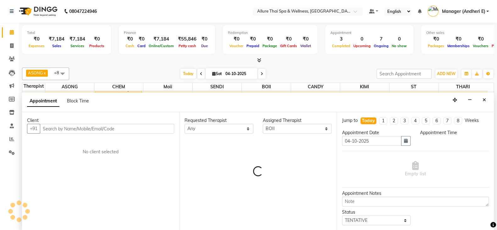
scroll to position [0, 0]
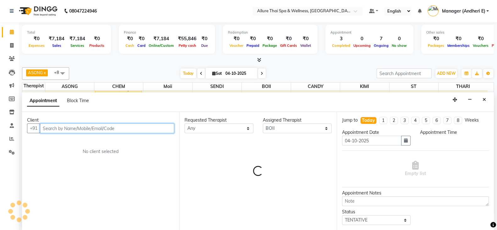
select select "930"
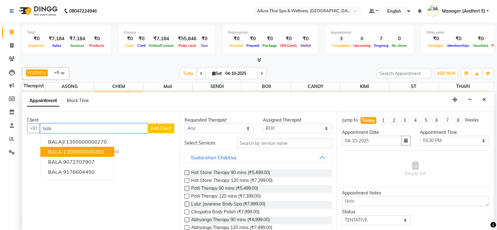
click at [87, 152] on ngb-highlight "1300000000283" at bounding box center [83, 152] width 41 height 6
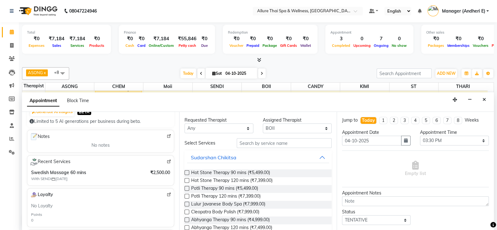
scroll to position [78, 0]
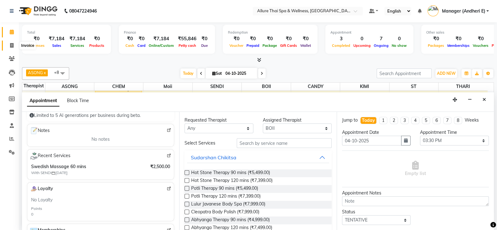
type input "1300000000283"
click at [10, 44] on icon at bounding box center [11, 45] width 3 height 5
select select "service"
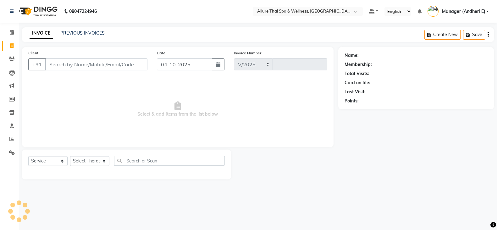
select select "6826"
type input "2357"
click at [8, 32] on span at bounding box center [11, 32] width 11 height 7
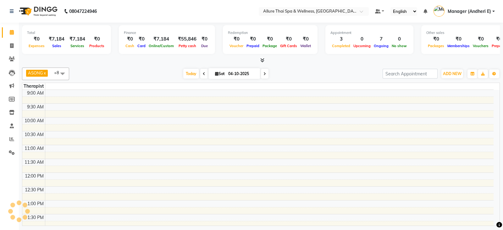
click at [125, 134] on td at bounding box center [269, 134] width 449 height 7
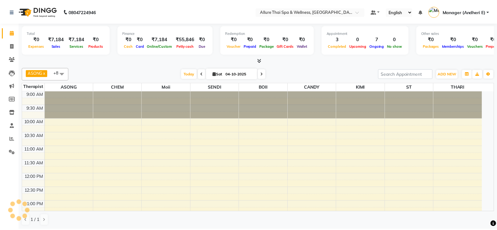
scroll to position [165, 0]
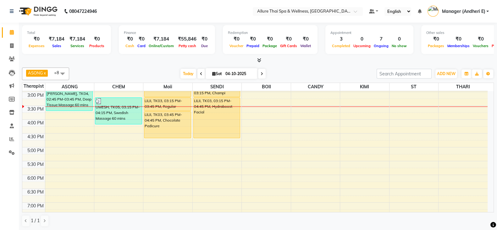
click at [103, 147] on div "9:00 AM 9:30 AM 10:00 AM 10:30 AM 11:00 AM 11:30 AM 12:00 PM 12:30 PM 1:00 PM 1…" at bounding box center [254, 133] width 465 height 415
select select "66695"
select select "tentative"
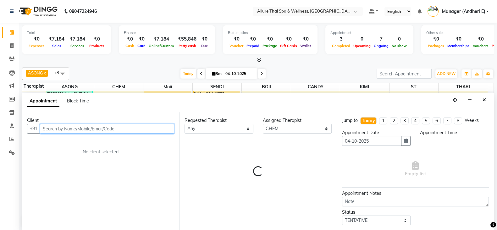
scroll to position [0, 0]
select select "1020"
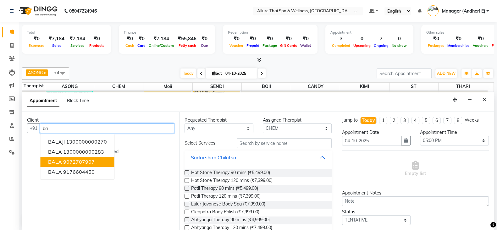
type input "b"
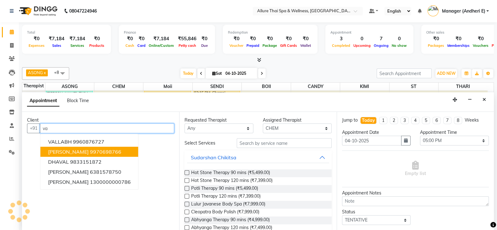
type input "v"
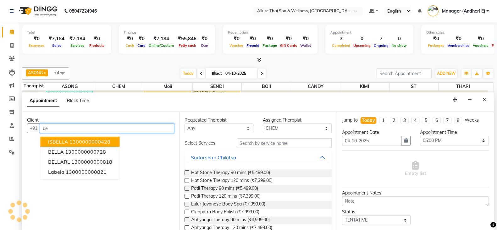
type input "b"
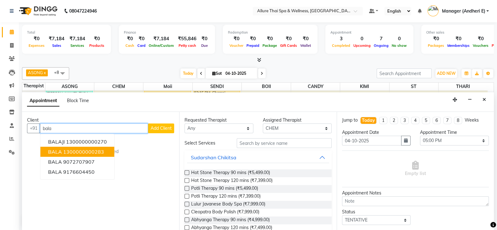
click at [95, 150] on ngb-highlight "1300000000283" at bounding box center [83, 152] width 41 height 6
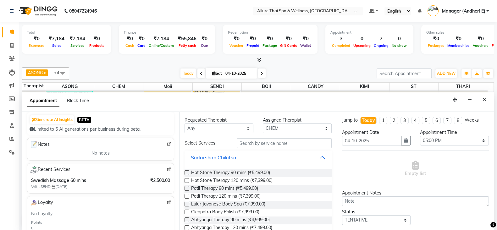
scroll to position [77, 0]
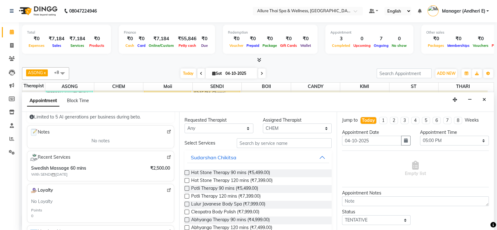
type input "1300000000283"
click at [167, 156] on img at bounding box center [169, 157] width 5 height 5
click at [14, 45] on span at bounding box center [11, 45] width 11 height 7
select select "6826"
select select "service"
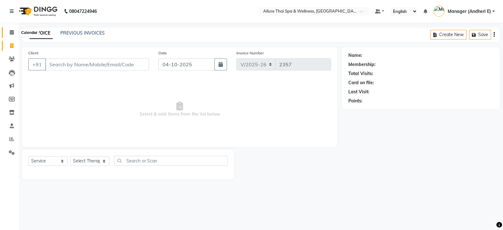
click at [11, 34] on icon at bounding box center [12, 32] width 4 height 5
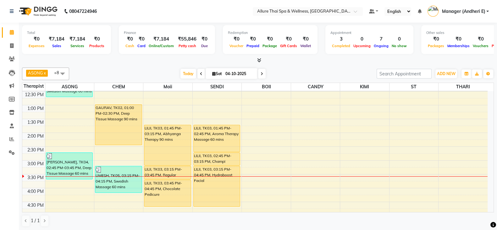
scroll to position [57, 0]
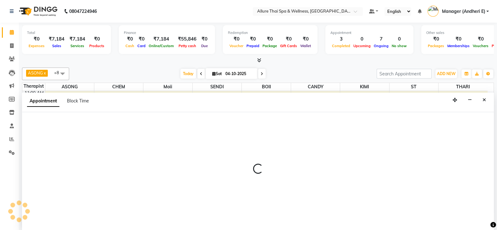
scroll to position [0, 0]
select select "89381"
select select "tentative"
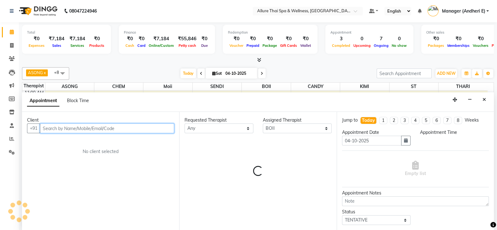
select select "810"
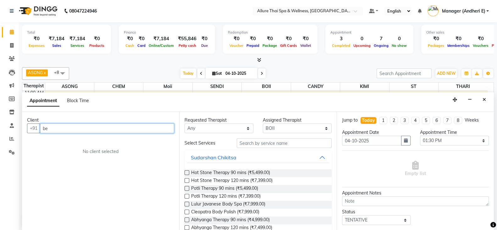
type input "b"
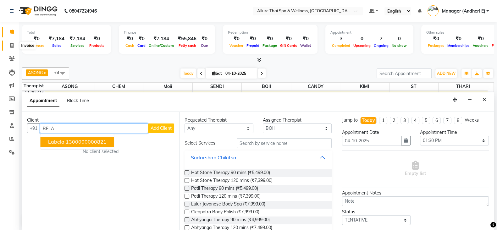
type input "BELA"
click at [10, 46] on icon at bounding box center [11, 45] width 3 height 5
select select "6826"
select select "service"
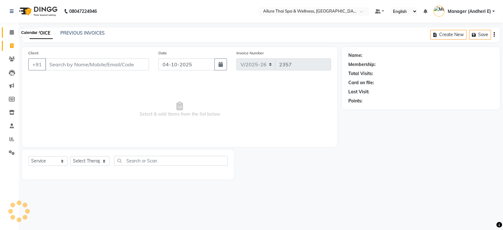
click at [12, 33] on icon at bounding box center [12, 32] width 4 height 5
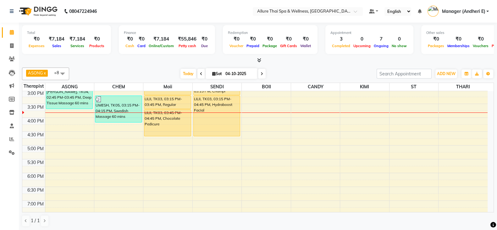
scroll to position [149, 0]
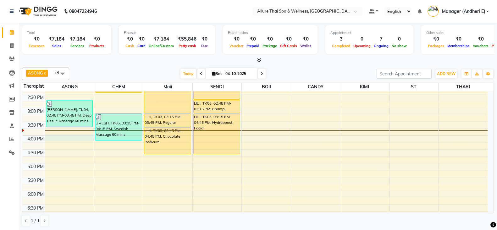
click at [59, 133] on div "9:00 AM 9:30 AM 10:00 AM 10:30 AM 11:00 AM 11:30 AM 12:00 PM 12:30 PM 1:00 PM 1…" at bounding box center [254, 149] width 465 height 415
select select "66693"
select select "960"
select select "tentative"
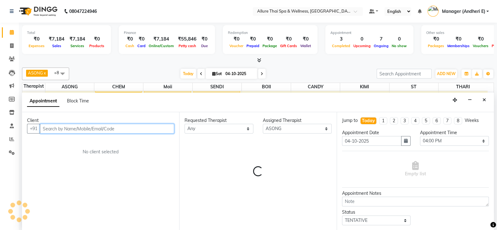
scroll to position [0, 0]
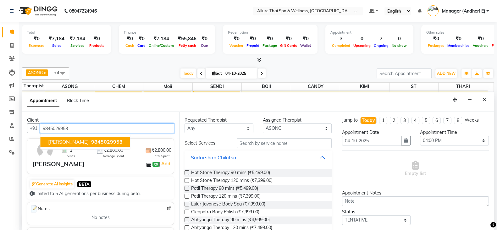
click at [91, 140] on span "9845029953" at bounding box center [106, 142] width 31 height 6
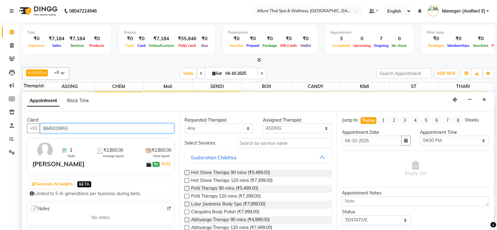
type input "9845029953"
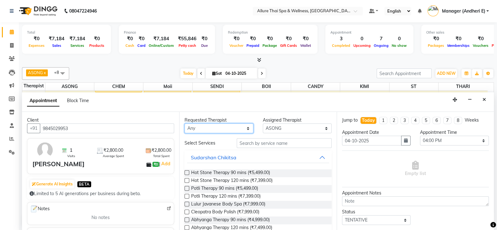
click at [202, 125] on select "Any ASONG Avishkar Raje BOII CANDY CHEM KIMI LILII Moii SENDI ST THARI" at bounding box center [219, 129] width 69 height 10
select select "66693"
click at [185, 124] on select "Any ASONG Avishkar Raje BOII CANDY CHEM KIMI LILII Moii SENDI ST THARI" at bounding box center [219, 129] width 69 height 10
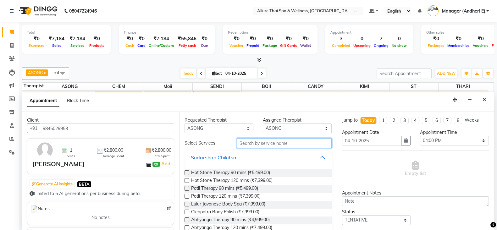
click at [258, 144] on input "text" at bounding box center [284, 143] width 95 height 10
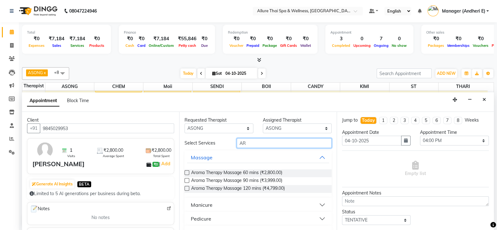
type input "AR"
click at [185, 172] on label at bounding box center [187, 172] width 5 height 5
click at [185, 172] on input "checkbox" at bounding box center [187, 173] width 4 height 4
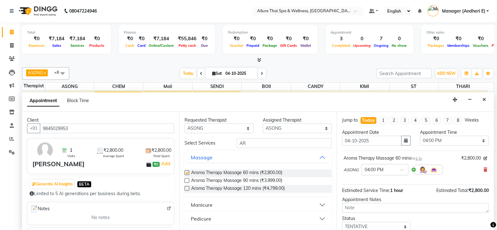
checkbox input "false"
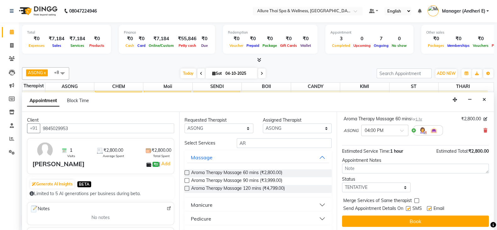
scroll to position [40, 0]
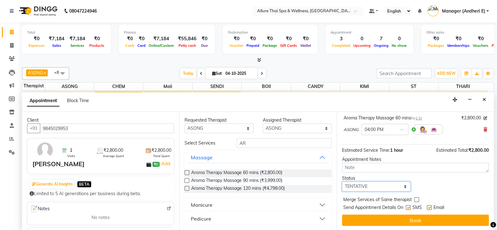
click at [369, 187] on select "Select TENTATIVE CONFIRM CHECK-IN UPCOMING" at bounding box center [376, 187] width 69 height 10
select select "confirm booking"
click at [342, 182] on select "Select TENTATIVE CONFIRM CHECK-IN UPCOMING" at bounding box center [376, 187] width 69 height 10
click at [408, 207] on label at bounding box center [408, 207] width 5 height 5
click at [408, 207] on input "checkbox" at bounding box center [408, 208] width 4 height 4
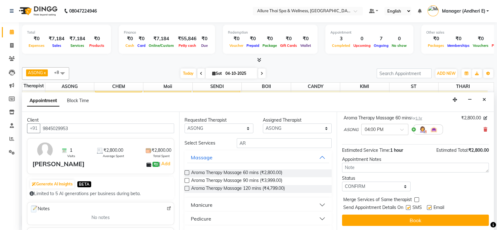
checkbox input "false"
click at [429, 206] on label at bounding box center [429, 207] width 5 height 5
click at [429, 206] on input "checkbox" at bounding box center [429, 208] width 4 height 4
checkbox input "false"
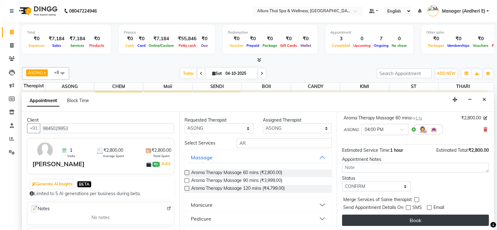
click at [419, 219] on button "Book" at bounding box center [415, 220] width 147 height 11
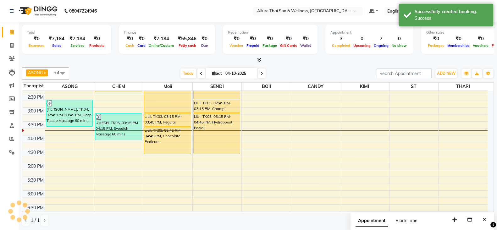
scroll to position [0, 0]
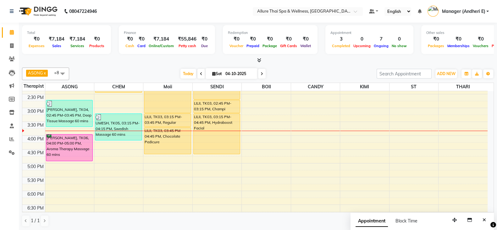
click at [367, 133] on div "9:00 AM 9:30 AM 10:00 AM 10:30 AM 11:00 AM 11:30 AM 12:00 PM 12:30 PM 1:00 PM 1…" at bounding box center [254, 149] width 465 height 415
select select "93082"
select select "tentative"
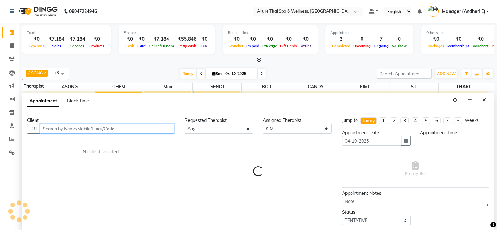
select select "945"
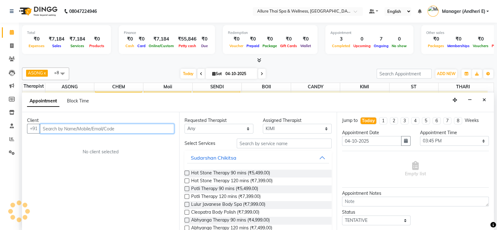
scroll to position [0, 0]
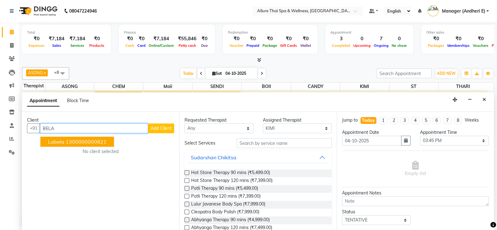
click at [90, 141] on ngb-highlight "1300000000821" at bounding box center [86, 142] width 41 height 6
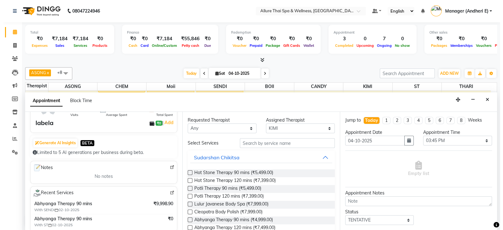
scroll to position [0, 0]
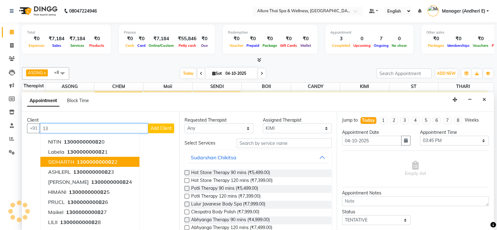
type input "1"
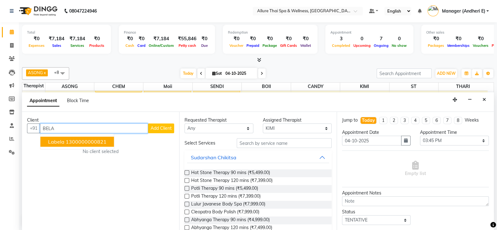
type input "BELA"
click at [164, 126] on span "Add Client" at bounding box center [161, 128] width 21 height 6
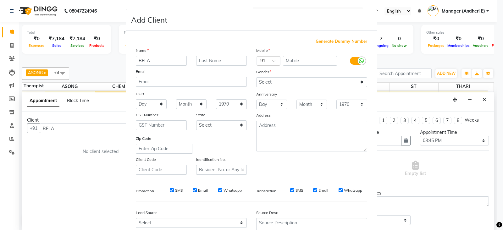
click at [321, 40] on span "Generate Dummy Number" at bounding box center [342, 41] width 52 height 6
type input "1300000000830"
checkbox input "false"
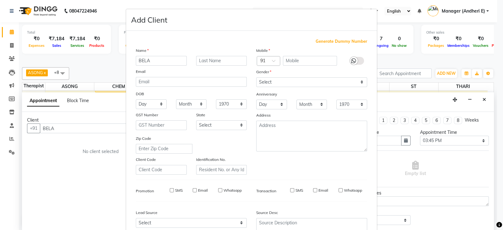
checkbox input "false"
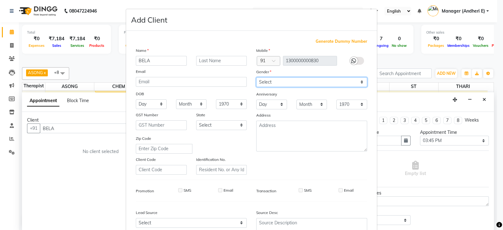
click at [284, 79] on select "Select Male Female Other Prefer Not To Say" at bounding box center [311, 82] width 111 height 10
click at [256, 78] on select "Select Male Female Other Prefer Not To Say" at bounding box center [311, 82] width 111 height 10
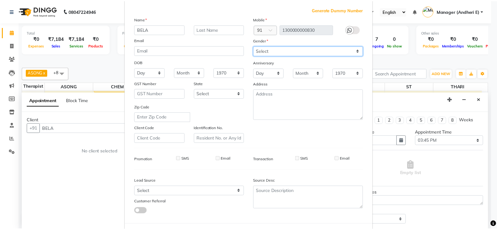
scroll to position [64, 0]
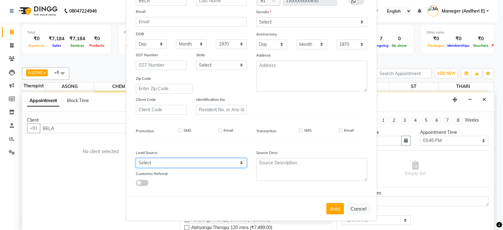
click at [219, 161] on select "Select Walk-in Referral Friend Advertisement Facebook JustDial Google Other Web…" at bounding box center [191, 163] width 111 height 10
click at [136, 158] on select "Select Walk-in Referral Friend Advertisement Facebook JustDial Google Other Web…" at bounding box center [191, 163] width 111 height 10
click at [330, 209] on button "Add" at bounding box center [335, 208] width 18 height 11
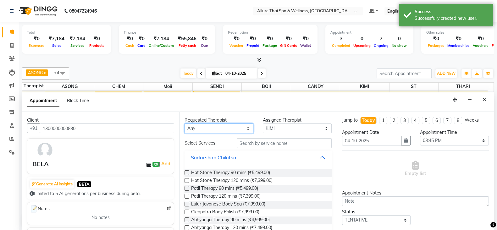
click at [212, 127] on select "Any ASONG Avishkar Raje BOII CANDY CHEM KIMI LILII Moii SENDI ST THARI" at bounding box center [219, 129] width 69 height 10
click at [185, 124] on select "Any ASONG Avishkar Raje BOII CANDY CHEM KIMI LILII Moii SENDI ST THARI" at bounding box center [219, 129] width 69 height 10
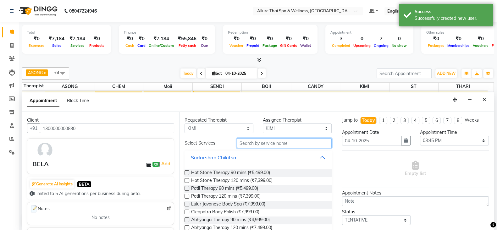
click at [247, 145] on input "text" at bounding box center [284, 143] width 95 height 10
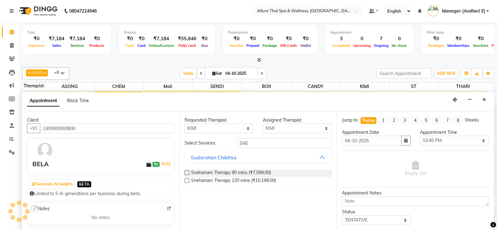
click at [189, 172] on label at bounding box center [187, 172] width 5 height 5
click at [189, 172] on input "checkbox" at bounding box center [187, 173] width 4 height 4
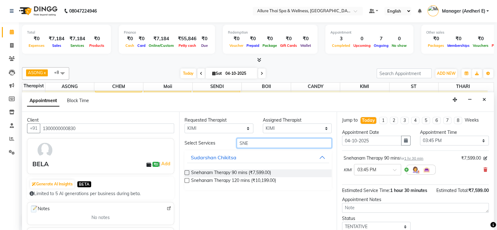
click at [261, 142] on input "SNE" at bounding box center [284, 143] width 95 height 10
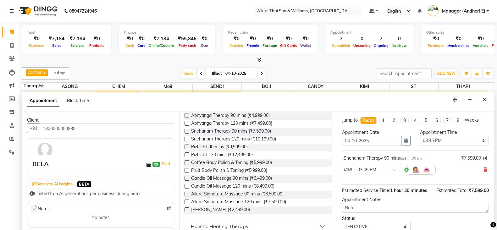
scroll to position [0, 0]
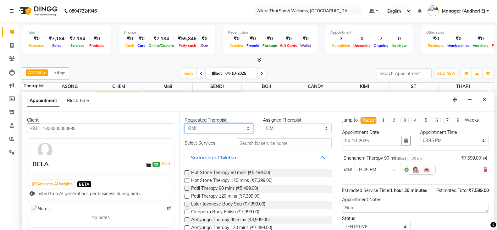
click at [210, 126] on select "Any ASONG Avishkar Raje BOII CANDY CHEM KIMI LILII Moii SENDI ST THARI" at bounding box center [219, 129] width 69 height 10
click at [185, 124] on select "Any ASONG Avishkar Raje BOII CANDY CHEM KIMI LILII Moii SENDI ST THARI" at bounding box center [219, 129] width 69 height 10
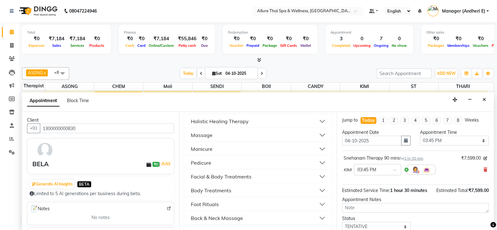
scroll to position [222, 0]
click at [319, 161] on button "Facial & Body Treatments" at bounding box center [258, 163] width 142 height 11
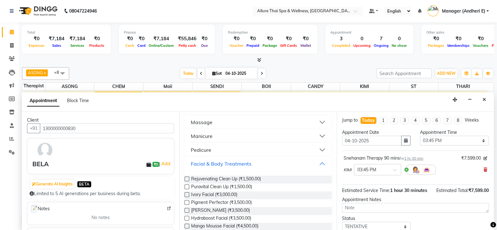
scroll to position [262, 0]
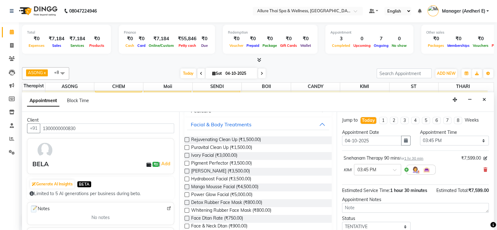
click at [188, 193] on label at bounding box center [187, 194] width 5 height 5
click at [188, 193] on input "checkbox" at bounding box center [187, 195] width 4 height 4
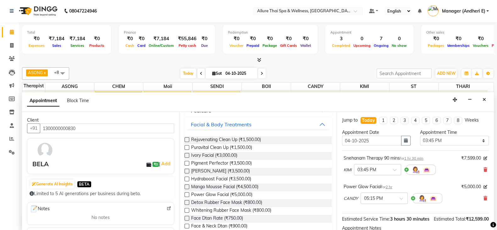
scroll to position [75, 0]
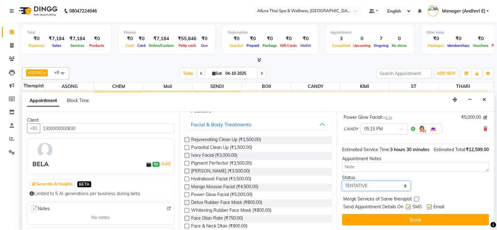
click at [380, 183] on select "Select TENTATIVE CONFIRM CHECK-IN UPCOMING" at bounding box center [376, 186] width 69 height 10
click at [342, 181] on select "Select TENTATIVE CONFIRM CHECK-IN UPCOMING" at bounding box center [376, 186] width 69 height 10
click at [395, 183] on select "Select TENTATIVE CONFIRM CHECK-IN UPCOMING" at bounding box center [376, 186] width 69 height 10
click at [342, 181] on select "Select TENTATIVE CONFIRM CHECK-IN UPCOMING" at bounding box center [376, 186] width 69 height 10
click at [409, 205] on label at bounding box center [408, 207] width 5 height 5
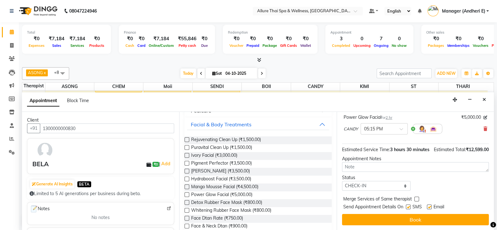
click at [409, 206] on input "checkbox" at bounding box center [408, 208] width 4 height 4
click at [430, 208] on label at bounding box center [429, 207] width 5 height 5
click at [430, 208] on input "checkbox" at bounding box center [429, 208] width 4 height 4
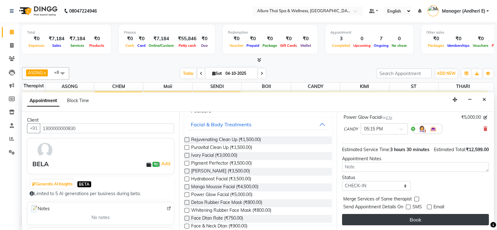
click at [418, 219] on button "Book" at bounding box center [415, 219] width 147 height 11
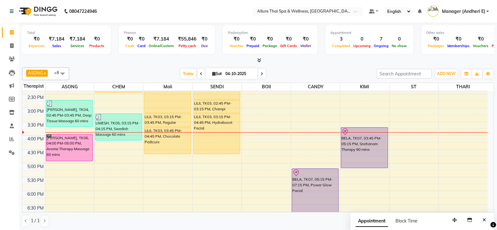
scroll to position [0, 0]
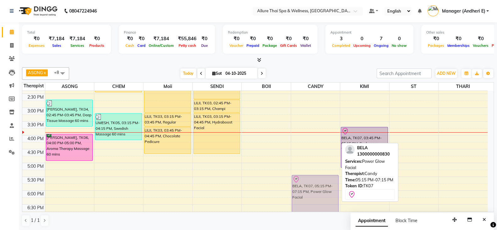
drag, startPoint x: 309, startPoint y: 180, endPoint x: 310, endPoint y: 189, distance: 8.5
click at [310, 189] on div "BELA, TK07, 05:15 PM-07:15 PM, Power Glow Facial BELA, TK07, 05:15 PM-07:15 PM,…" at bounding box center [315, 149] width 49 height 415
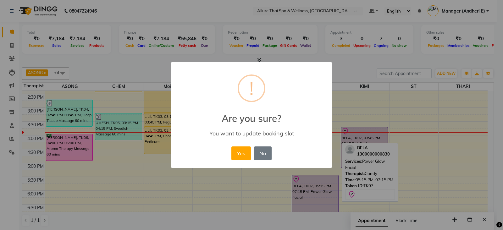
drag, startPoint x: 236, startPoint y: 151, endPoint x: 324, endPoint y: 174, distance: 90.8
click at [236, 152] on button "Yes" at bounding box center [240, 154] width 19 height 14
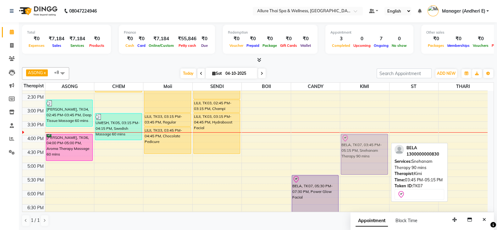
drag, startPoint x: 368, startPoint y: 154, endPoint x: 368, endPoint y: 158, distance: 4.4
click at [368, 158] on div "BELA, TK07, 03:45 PM-05:15 PM, Snehanam Therapy 90 mins BELA, TK07, 03:45 PM-05…" at bounding box center [364, 149] width 49 height 415
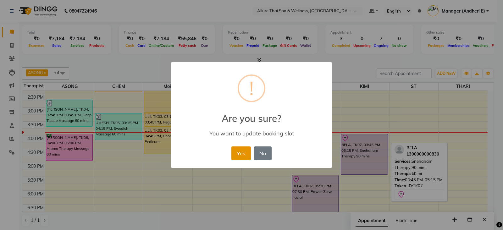
click at [243, 152] on button "Yes" at bounding box center [240, 154] width 19 height 14
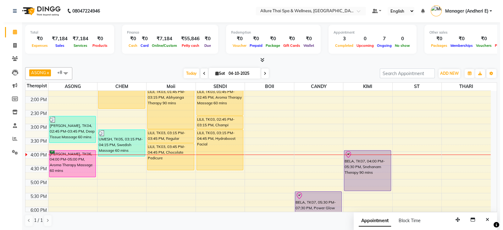
scroll to position [149, 0]
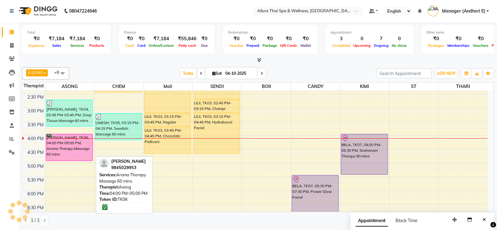
click at [59, 148] on div "ABISHAK, TK06, 04:00 PM-05:00 PM, Aroma Therapy Massage 60 mins" at bounding box center [69, 147] width 47 height 26
click at [61, 153] on div "ABISHAK, TK06, 04:00 PM-05:00 PM, Aroma Therapy Massage 60 mins" at bounding box center [69, 147] width 47 height 26
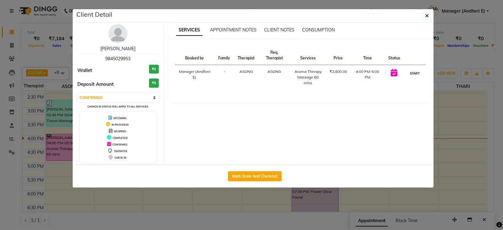
click at [412, 73] on button "START" at bounding box center [414, 73] width 13 height 8
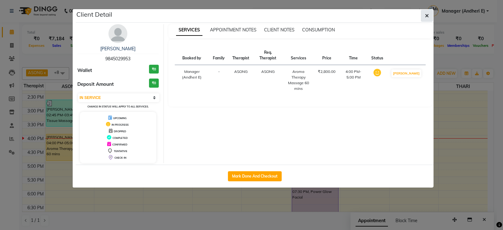
click at [430, 15] on button "button" at bounding box center [427, 16] width 12 height 12
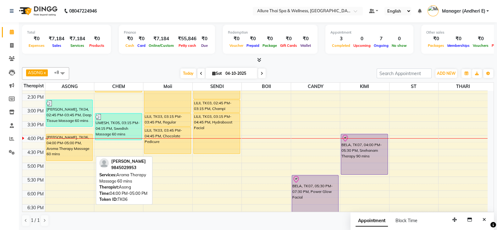
click at [71, 148] on div "ABISHAK, TK06, 04:00 PM-05:00 PM, Aroma Therapy Massage 60 mins" at bounding box center [69, 147] width 47 height 26
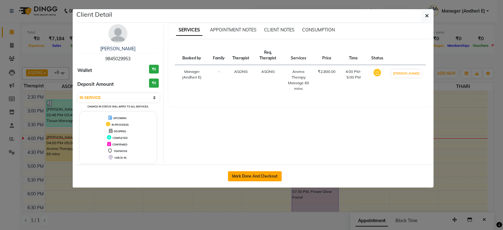
click at [280, 179] on button "Mark Done And Checkout" at bounding box center [255, 176] width 54 height 10
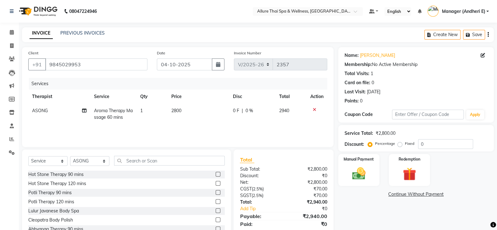
click at [403, 145] on div "Fixed" at bounding box center [406, 144] width 15 height 8
click at [405, 145] on label "Fixed" at bounding box center [409, 144] width 9 height 6
click at [399, 145] on input "Fixed" at bounding box center [401, 143] width 4 height 4
click at [375, 145] on label "Percentage" at bounding box center [385, 144] width 20 height 6
click at [369, 145] on input "Percentage" at bounding box center [371, 143] width 4 height 4
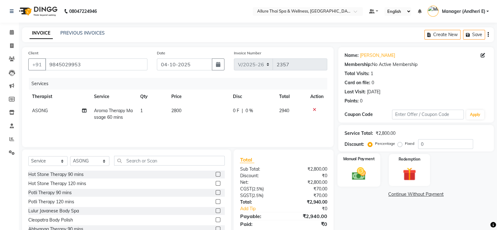
click at [371, 168] on div "Manual Payment" at bounding box center [358, 169] width 43 height 33
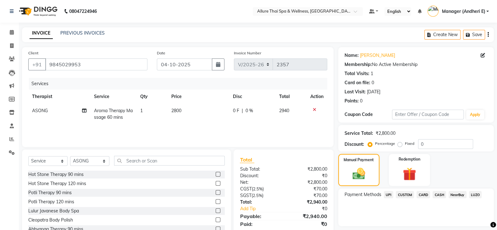
click at [435, 197] on span "CASH" at bounding box center [440, 194] width 14 height 7
click at [421, 197] on span "CARD" at bounding box center [424, 194] width 14 height 7
click at [440, 196] on span "CASH" at bounding box center [440, 194] width 14 height 7
click at [423, 196] on span "CARD" at bounding box center [424, 194] width 14 height 7
click at [434, 195] on span "CASH" at bounding box center [440, 194] width 14 height 7
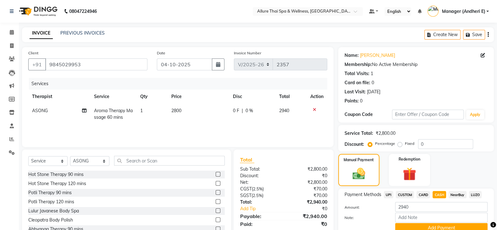
scroll to position [15, 0]
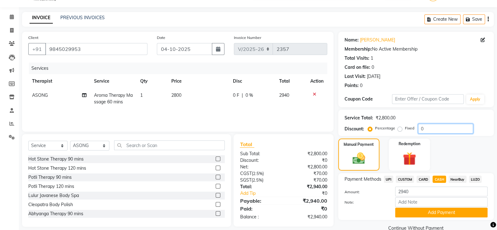
click at [431, 129] on input "0" at bounding box center [445, 129] width 55 height 10
click at [405, 127] on label "Fixed" at bounding box center [409, 128] width 9 height 6
click at [401, 127] on input "Fixed" at bounding box center [401, 128] width 4 height 4
click at [444, 118] on div "Service Total: ₹2,800.00" at bounding box center [416, 118] width 143 height 7
click at [444, 125] on input "0" at bounding box center [445, 129] width 55 height 10
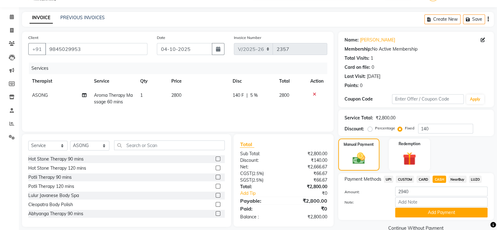
click at [421, 176] on span "CARD" at bounding box center [424, 179] width 14 height 7
click at [439, 180] on span "CASH" at bounding box center [440, 179] width 14 height 7
click at [416, 216] on button "Add Payment" at bounding box center [441, 213] width 92 height 10
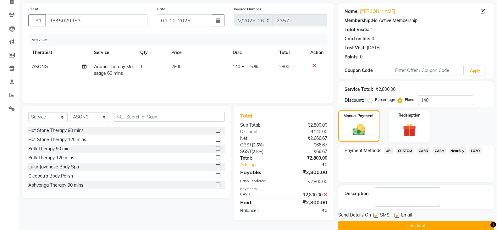
scroll to position [47, 0]
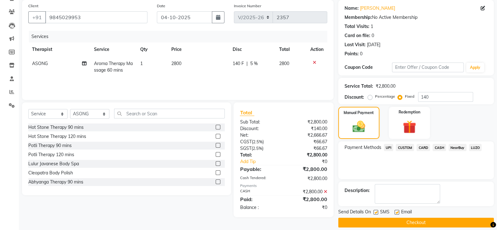
click at [377, 211] on label at bounding box center [376, 212] width 5 height 5
click at [377, 211] on input "checkbox" at bounding box center [376, 213] width 4 height 4
click at [395, 211] on label at bounding box center [397, 212] width 5 height 5
click at [395, 211] on input "checkbox" at bounding box center [397, 213] width 4 height 4
click at [397, 223] on button "Checkout" at bounding box center [416, 223] width 156 height 10
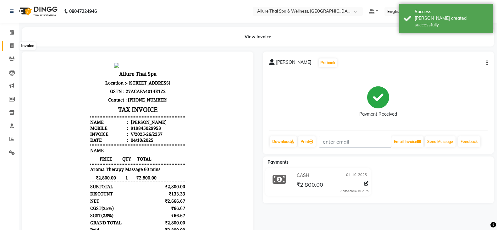
drag, startPoint x: 10, startPoint y: 45, endPoint x: 11, endPoint y: 39, distance: 6.0
click at [10, 45] on icon at bounding box center [11, 45] width 3 height 5
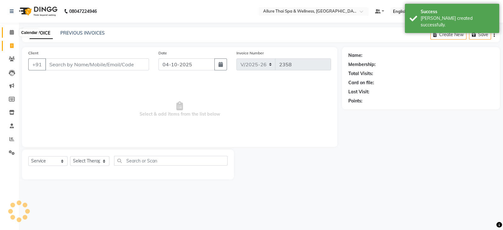
click at [11, 31] on icon at bounding box center [12, 32] width 4 height 5
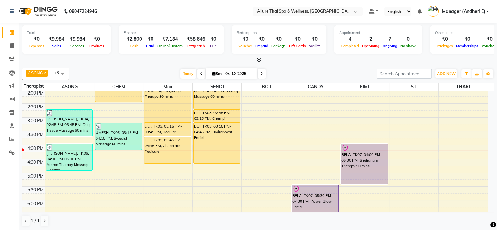
scroll to position [155, 0]
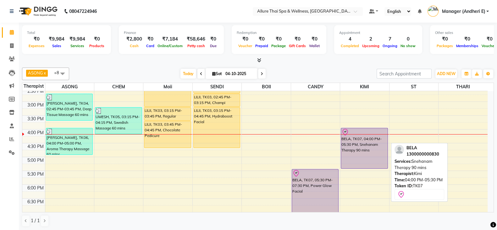
click at [362, 153] on div "BELA, TK07, 04:00 PM-05:30 PM, Snehanam Therapy 90 mins" at bounding box center [364, 148] width 47 height 40
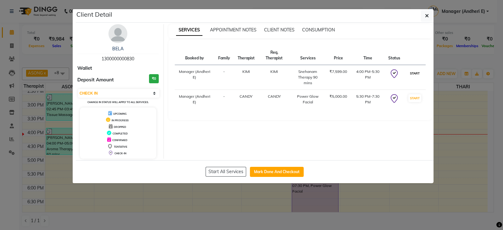
click at [418, 75] on button "START" at bounding box center [414, 73] width 13 height 8
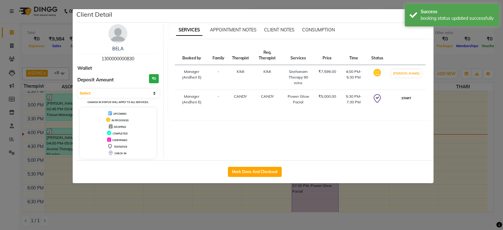
click at [410, 100] on button "START" at bounding box center [406, 98] width 13 height 8
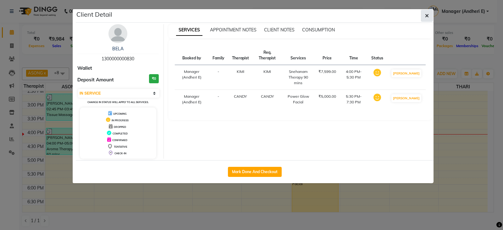
click at [426, 13] on icon "button" at bounding box center [427, 15] width 4 height 5
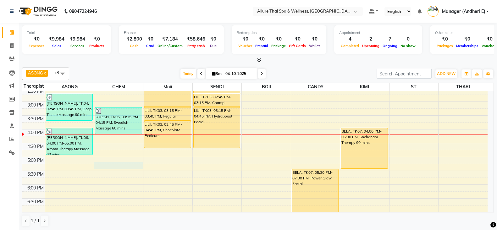
click at [127, 163] on div "9:00 AM 9:30 AM 10:00 AM 10:30 AM 11:00 AM 11:30 AM 12:00 PM 12:30 PM 1:00 PM 1…" at bounding box center [254, 143] width 465 height 415
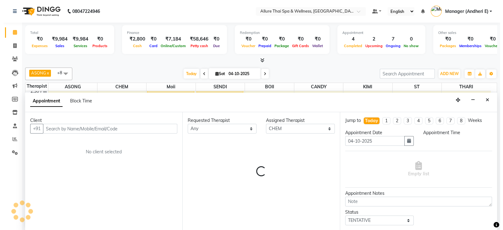
scroll to position [0, 0]
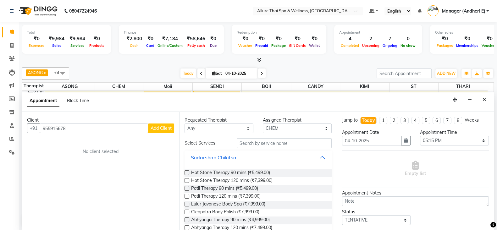
click at [157, 131] on button "Add Client" at bounding box center [161, 129] width 26 height 10
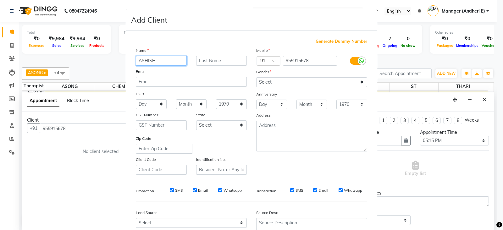
click at [160, 63] on input "ASHISH" at bounding box center [161, 61] width 51 height 10
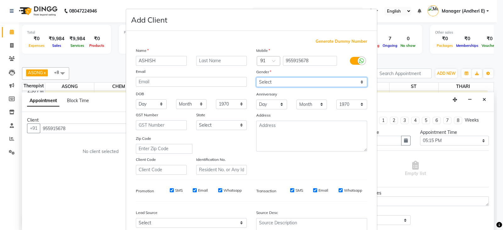
click at [357, 86] on select "Select Male Female Other Prefer Not To Say" at bounding box center [311, 82] width 111 height 10
click at [256, 78] on select "Select Male Female Other Prefer Not To Say" at bounding box center [311, 82] width 111 height 10
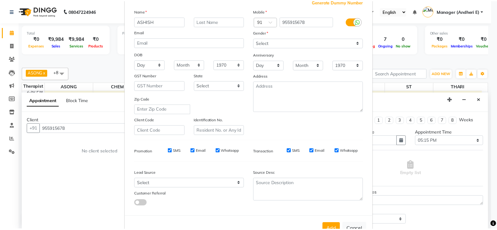
scroll to position [47, 0]
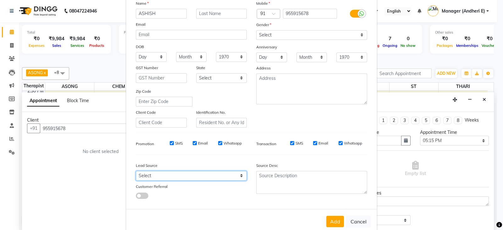
click at [235, 181] on select "Select Walk-in Referral Friend Advertisement Facebook JustDial Google Other Web…" at bounding box center [191, 176] width 111 height 10
click at [136, 174] on select "Select Walk-in Referral Friend Advertisement Facebook JustDial Google Other Web…" at bounding box center [191, 176] width 111 height 10
click at [330, 224] on button "Add" at bounding box center [335, 221] width 18 height 11
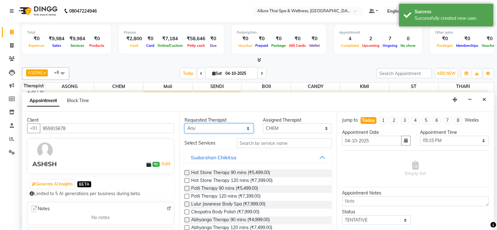
click at [247, 129] on select "Any ASONG Avishkar Raje BOII CANDY CHEM KIMI LILII Moii SENDI ST THARI" at bounding box center [219, 129] width 69 height 10
click at [185, 124] on select "Any ASONG Avishkar Raje BOII CANDY CHEM KIMI LILII Moii SENDI ST THARI" at bounding box center [219, 129] width 69 height 10
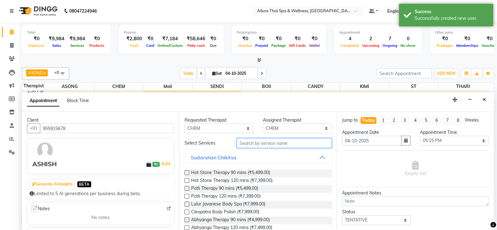
click at [273, 144] on input "text" at bounding box center [284, 143] width 95 height 10
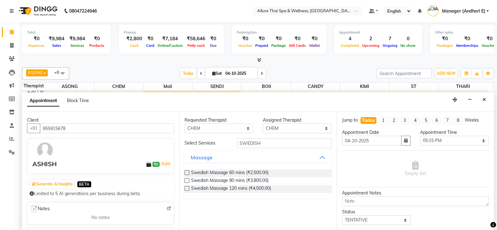
click at [184, 174] on div "Requested Therapist Any ASONG Avishkar Raje BOII CANDY CHEM KIMI LILII Moii SEN…" at bounding box center [257, 171] width 157 height 119
click at [186, 174] on label at bounding box center [187, 172] width 5 height 5
click at [186, 174] on input "checkbox" at bounding box center [187, 173] width 4 height 4
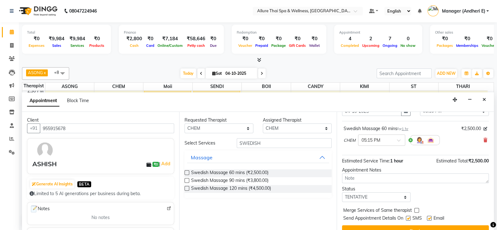
scroll to position [31, 0]
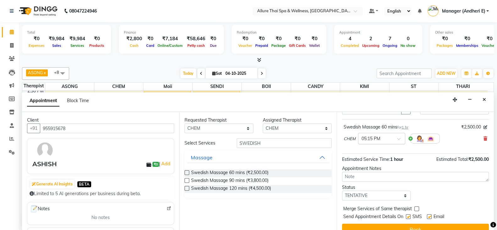
click at [399, 138] on span at bounding box center [401, 140] width 8 height 7
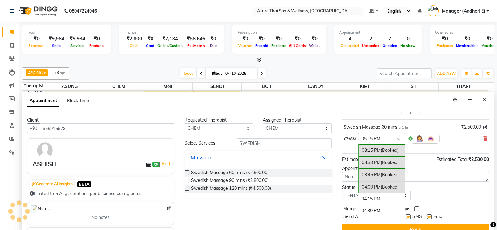
scroll to position [264, 0]
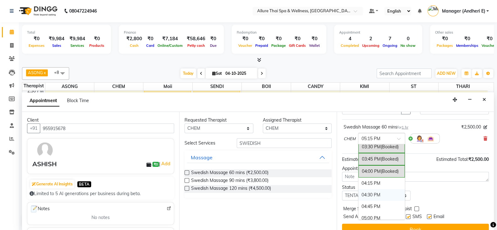
click at [384, 192] on div "04:30 PM" at bounding box center [381, 195] width 47 height 12
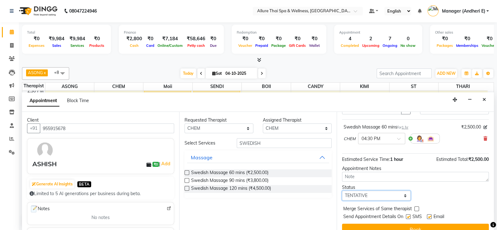
click at [402, 194] on select "Select TENTATIVE CONFIRM CHECK-IN UPCOMING" at bounding box center [376, 196] width 69 height 10
click at [342, 191] on select "Select TENTATIVE CONFIRM CHECK-IN UPCOMING" at bounding box center [376, 196] width 69 height 10
click at [409, 216] on label at bounding box center [408, 216] width 5 height 5
click at [409, 216] on input "checkbox" at bounding box center [408, 217] width 4 height 4
click at [429, 216] on label at bounding box center [429, 216] width 5 height 5
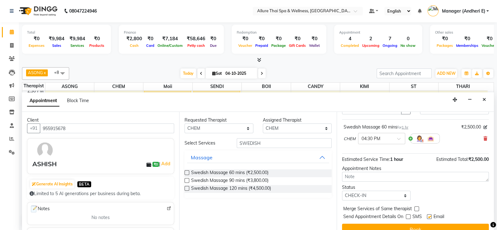
click at [429, 216] on input "checkbox" at bounding box center [429, 217] width 4 height 4
click at [437, 228] on button "Book" at bounding box center [415, 229] width 147 height 11
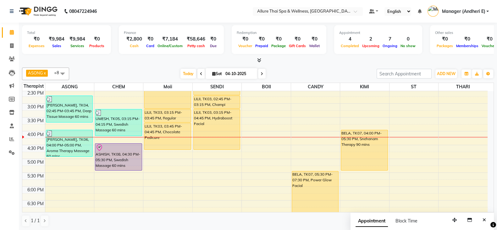
scroll to position [161, 0]
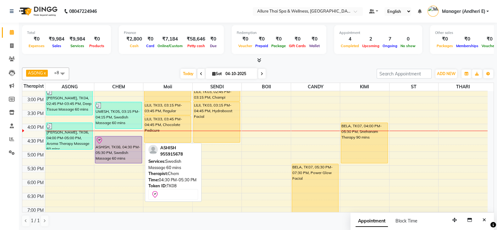
click at [116, 149] on div "ASHISH, TK08, 04:30 PM-05:30 PM, Swedish Massage 60 mins" at bounding box center [118, 149] width 47 height 27
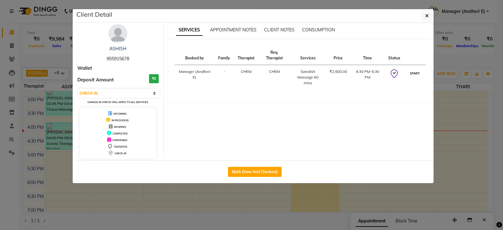
click at [412, 72] on button "START" at bounding box center [414, 73] width 13 height 8
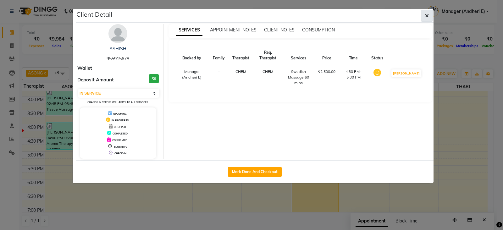
click at [430, 14] on button "button" at bounding box center [427, 16] width 12 height 12
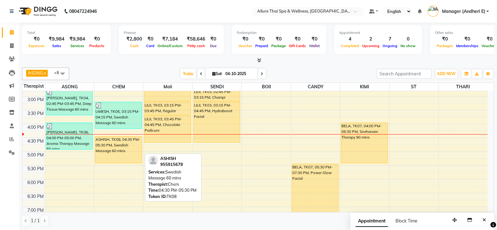
click at [103, 148] on div "ASHISH, TK08, 04:30 PM-05:30 PM, Swedish Massage 60 mins" at bounding box center [118, 149] width 47 height 27
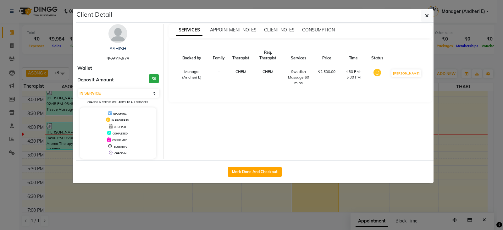
click at [433, 15] on div "Client Detail" at bounding box center [255, 16] width 358 height 14
click at [426, 15] on icon "button" at bounding box center [427, 15] width 4 height 5
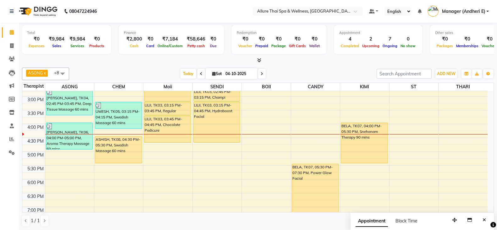
click at [224, 168] on div "9:00 AM 9:30 AM 10:00 AM 10:30 AM 11:00 AM 11:30 AM 12:00 PM 12:30 PM 1:00 PM 1…" at bounding box center [254, 138] width 465 height 415
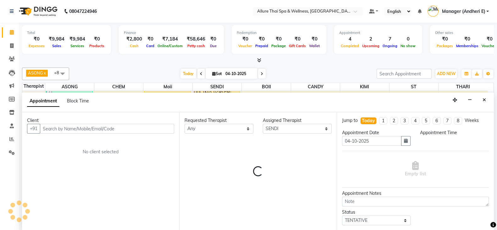
scroll to position [0, 0]
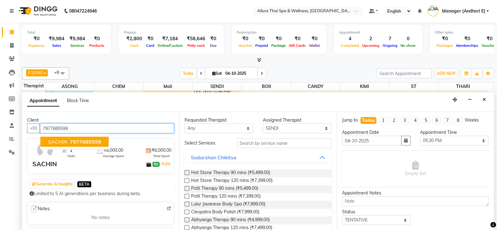
click at [97, 136] on ngb-typeahead-window "SACHIN 7977685599" at bounding box center [74, 142] width 69 height 16
click at [99, 140] on span "7977685599" at bounding box center [85, 142] width 31 height 6
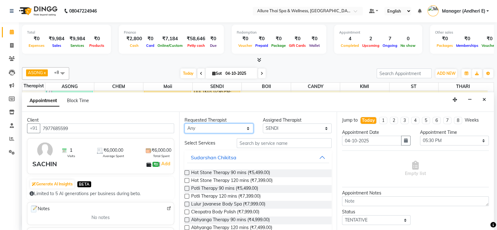
click at [247, 129] on select "Any ASONG Avishkar Raje BOII CANDY CHEM KIMI LILII Moii SENDI ST THARI" at bounding box center [219, 129] width 69 height 10
click at [185, 124] on select "Any ASONG Avishkar Raje BOII CANDY CHEM KIMI LILII Moii SENDI ST THARI" at bounding box center [219, 129] width 69 height 10
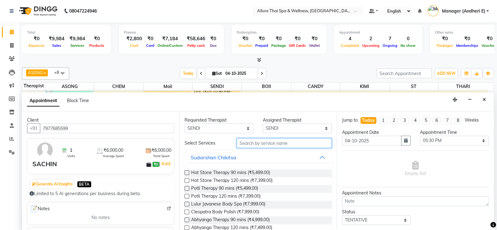
click at [284, 141] on input "text" at bounding box center [284, 143] width 95 height 10
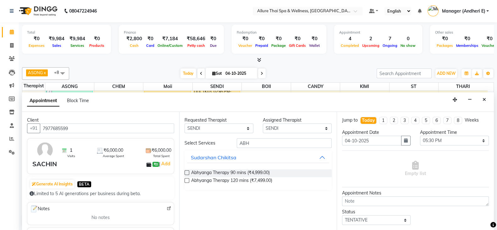
click at [186, 170] on label at bounding box center [187, 172] width 5 height 5
click at [186, 171] on input "checkbox" at bounding box center [187, 173] width 4 height 4
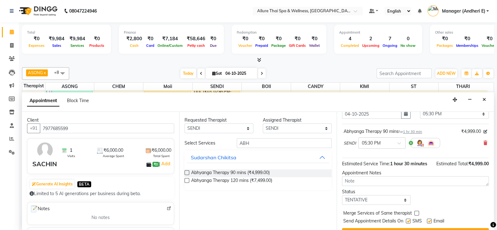
scroll to position [31, 0]
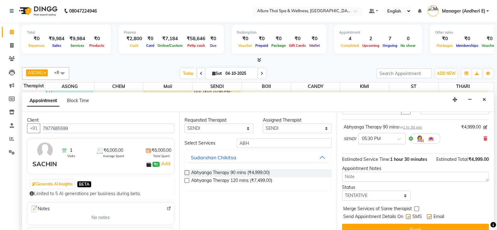
click at [400, 139] on span at bounding box center [401, 140] width 8 height 7
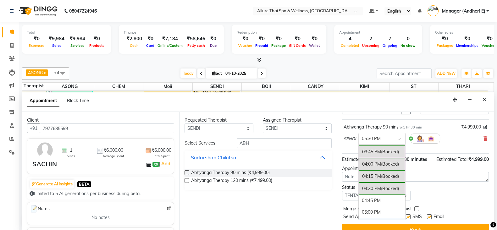
scroll to position [287, 0]
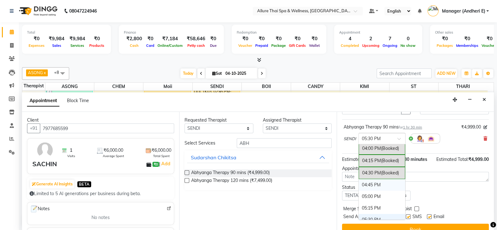
click at [376, 181] on div "04:45 PM" at bounding box center [382, 185] width 47 height 12
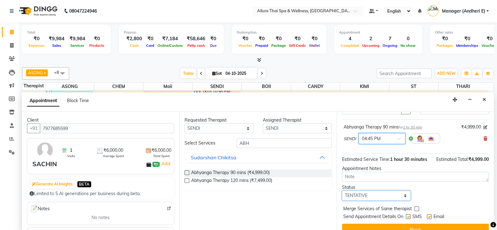
click at [401, 201] on select "Select TENTATIVE CONFIRM CHECK-IN UPCOMING" at bounding box center [376, 196] width 69 height 10
click at [342, 196] on select "Select TENTATIVE CONFIRM CHECK-IN UPCOMING" at bounding box center [376, 196] width 69 height 10
drag, startPoint x: 408, startPoint y: 222, endPoint x: 419, endPoint y: 224, distance: 10.8
click at [408, 219] on label at bounding box center [408, 216] width 5 height 5
click at [408, 219] on input "checkbox" at bounding box center [408, 217] width 4 height 4
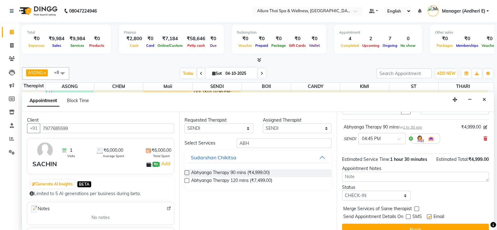
click at [429, 219] on label at bounding box center [429, 216] width 5 height 5
click at [429, 219] on input "checkbox" at bounding box center [429, 217] width 4 height 4
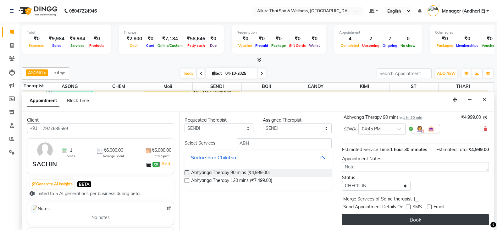
click at [460, 219] on button "Book" at bounding box center [415, 219] width 147 height 11
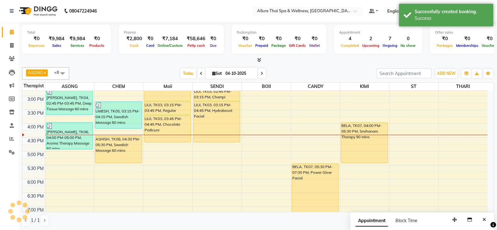
scroll to position [0, 0]
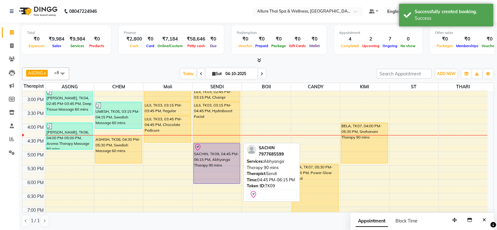
click at [226, 162] on div "SACHIN, TK09, 04:45 PM-06:15 PM, Abhyanga Therapy 90 mins" at bounding box center [217, 163] width 47 height 40
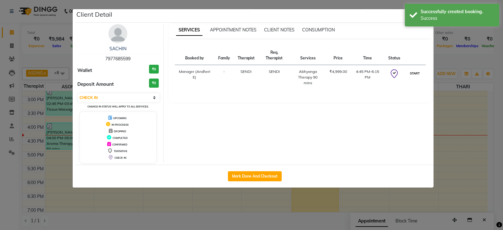
click at [418, 76] on button "START" at bounding box center [414, 73] width 13 height 8
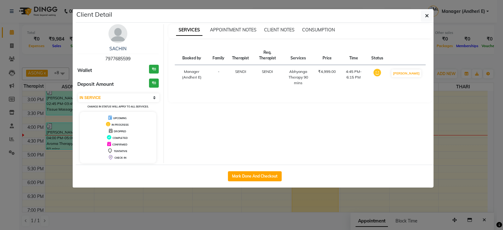
click at [426, 9] on div "Client Detail SACHIN 7977685599 Wallet ₹0 Deposit Amount ₹0 Select IN SERVICE C…" at bounding box center [251, 98] width 358 height 179
click at [430, 12] on button "button" at bounding box center [427, 16] width 12 height 12
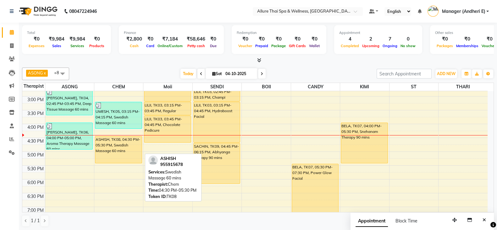
click at [130, 160] on div "ASHISH, TK08, 04:30 PM-05:30 PM, Swedish Massage 60 mins" at bounding box center [118, 149] width 47 height 27
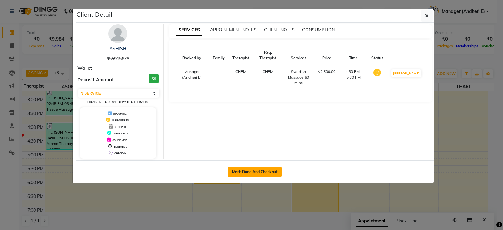
click at [255, 171] on button "Mark Done And Checkout" at bounding box center [255, 172] width 54 height 10
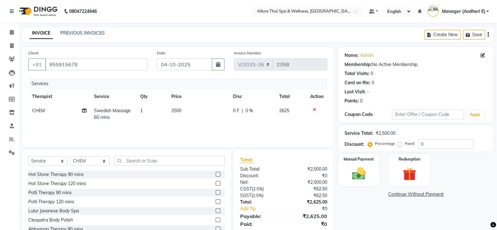
click at [405, 144] on label "Fixed" at bounding box center [409, 144] width 9 height 6
click at [402, 144] on input "Fixed" at bounding box center [401, 143] width 4 height 4
click at [435, 137] on div "Service Total: ₹2,500.00 Discount: Percentage Fixed 0" at bounding box center [416, 138] width 143 height 21
click at [452, 144] on input "0" at bounding box center [445, 144] width 55 height 10
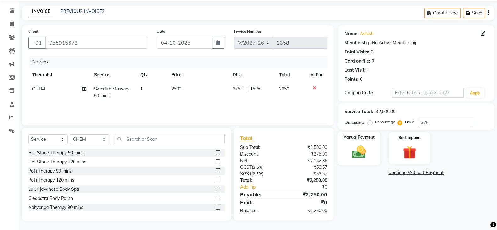
click at [369, 152] on img at bounding box center [359, 152] width 22 height 16
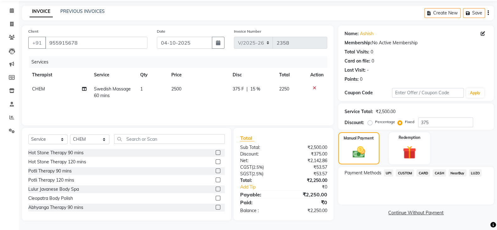
click at [441, 170] on span "CASH" at bounding box center [440, 172] width 14 height 7
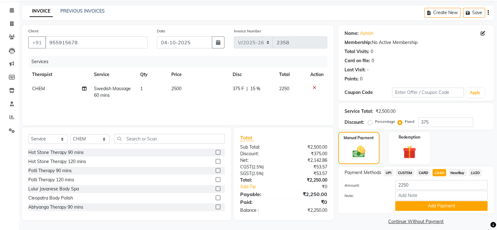
click at [424, 171] on span "CARD" at bounding box center [424, 172] width 14 height 7
click at [439, 171] on span "CASH" at bounding box center [440, 172] width 14 height 7
click at [424, 171] on span "CARD" at bounding box center [424, 172] width 14 height 7
click at [416, 207] on button "Add Payment" at bounding box center [441, 206] width 92 height 10
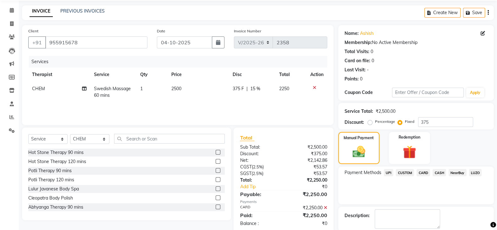
click at [322, 208] on div "₹2,250.00" at bounding box center [308, 208] width 48 height 7
click at [327, 206] on icon at bounding box center [325, 208] width 3 height 4
click at [442, 170] on span "CASH" at bounding box center [440, 172] width 14 height 7
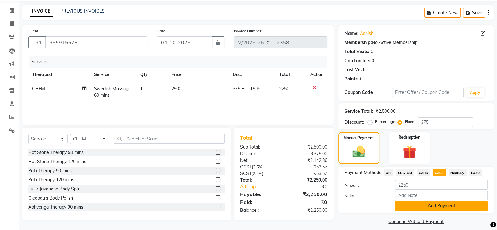
click at [417, 207] on button "Add Payment" at bounding box center [441, 206] width 92 height 10
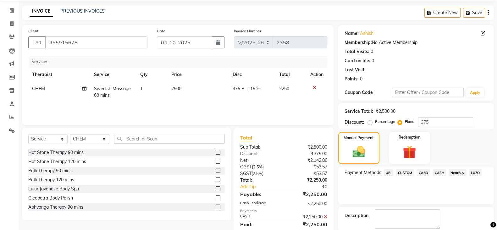
scroll to position [53, 0]
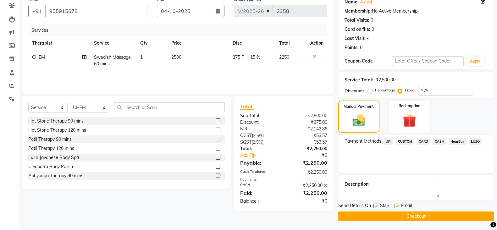
click at [377, 207] on label at bounding box center [376, 206] width 5 height 5
click at [377, 207] on input "checkbox" at bounding box center [376, 206] width 4 height 4
click at [396, 204] on label at bounding box center [397, 206] width 5 height 5
click at [396, 204] on input "checkbox" at bounding box center [397, 206] width 4 height 4
click at [398, 216] on button "Checkout" at bounding box center [416, 217] width 156 height 10
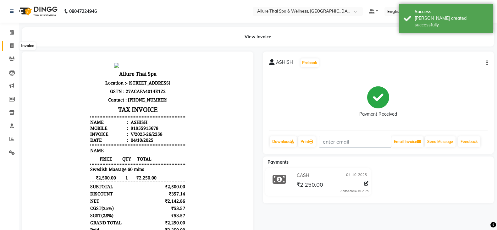
drag, startPoint x: 14, startPoint y: 46, endPoint x: 12, endPoint y: 39, distance: 7.9
click at [14, 46] on span at bounding box center [11, 45] width 11 height 7
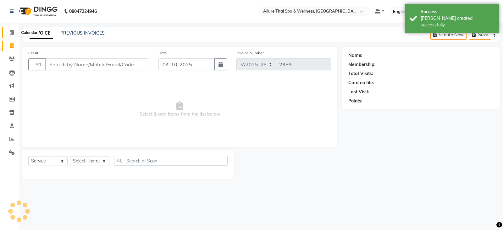
click at [11, 30] on icon at bounding box center [12, 32] width 4 height 5
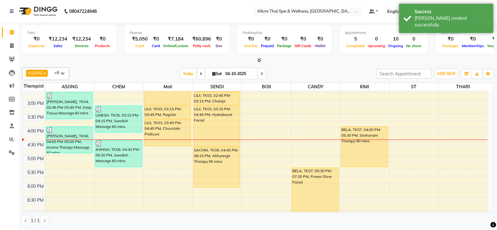
scroll to position [173, 0]
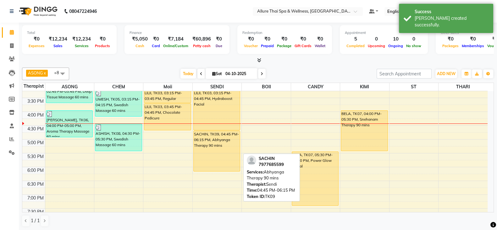
click at [201, 138] on div "SACHIN, TK09, 04:45 PM-06:15 PM, Abhyanga Therapy 90 mins" at bounding box center [217, 151] width 47 height 40
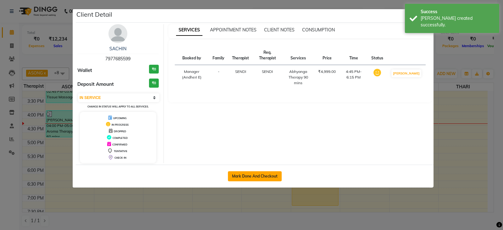
click at [259, 174] on button "Mark Done And Checkout" at bounding box center [255, 176] width 54 height 10
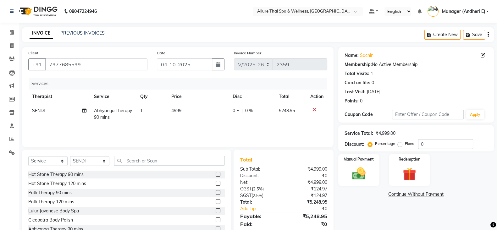
click at [405, 142] on label "Fixed" at bounding box center [409, 144] width 9 height 6
click at [399, 142] on input "Fixed" at bounding box center [401, 143] width 4 height 4
drag, startPoint x: 431, startPoint y: 143, endPoint x: 485, endPoint y: 170, distance: 60.7
click at [434, 145] on input "0" at bounding box center [445, 144] width 55 height 10
click at [9, 42] on span at bounding box center [11, 45] width 11 height 7
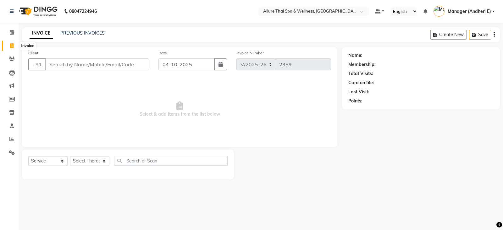
click at [10, 45] on icon at bounding box center [11, 45] width 3 height 5
click at [11, 32] on icon at bounding box center [12, 32] width 4 height 5
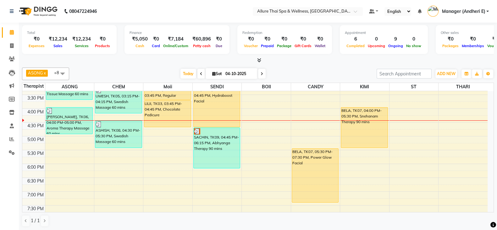
scroll to position [183, 0]
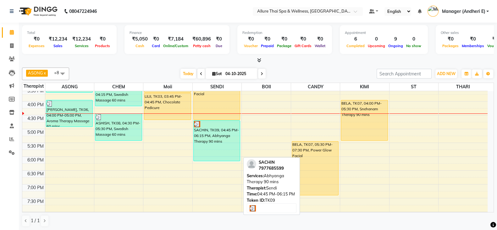
click at [219, 142] on div "SACHIN, TK09, 04:45 PM-06:15 PM, Abhyanga Therapy 90 mins" at bounding box center [217, 141] width 47 height 40
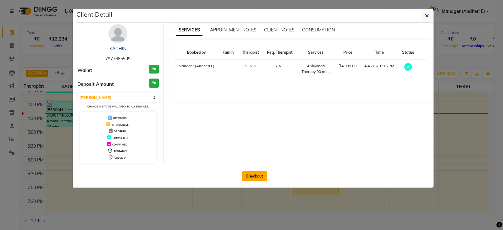
click at [252, 177] on button "Checkout" at bounding box center [254, 176] width 25 height 10
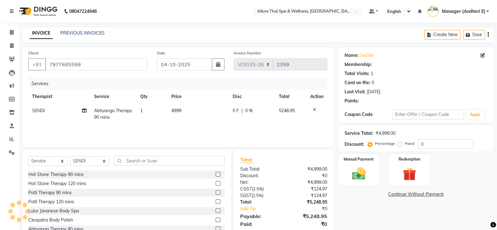
click at [398, 130] on div "Service Total: ₹4,999.00" at bounding box center [416, 133] width 143 height 7
click at [396, 144] on div "Percentage Fixed" at bounding box center [393, 144] width 49 height 8
click at [405, 143] on label "Fixed" at bounding box center [409, 144] width 9 height 6
click at [399, 143] on input "Fixed" at bounding box center [401, 143] width 4 height 4
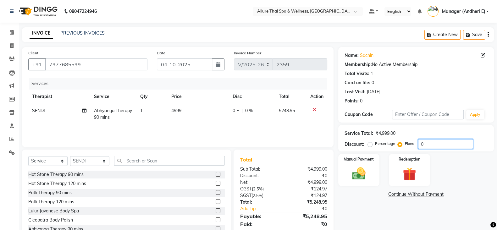
drag, startPoint x: 444, startPoint y: 148, endPoint x: 481, endPoint y: 152, distance: 37.0
click at [446, 148] on input "0" at bounding box center [445, 144] width 55 height 10
click at [359, 169] on img at bounding box center [359, 174] width 22 height 16
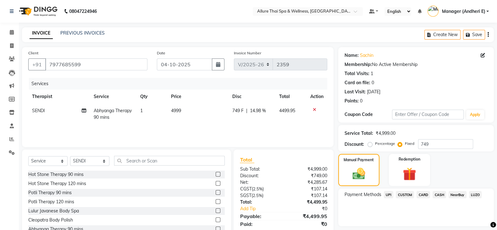
click at [439, 195] on span "CASH" at bounding box center [440, 194] width 14 height 7
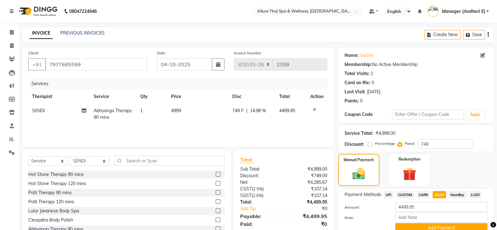
click at [420, 194] on span "CARD" at bounding box center [424, 194] width 14 height 7
click at [439, 194] on span "CASH" at bounding box center [440, 194] width 14 height 7
click at [423, 194] on span "CARD" at bounding box center [424, 194] width 14 height 7
click at [415, 225] on button "Add Payment" at bounding box center [441, 228] width 92 height 10
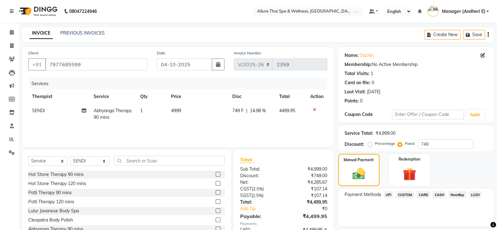
scroll to position [47, 0]
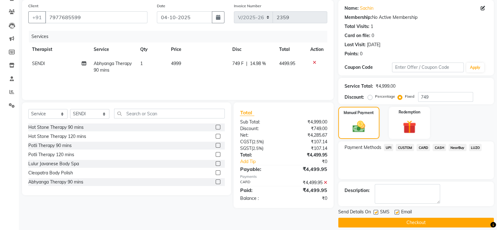
click at [376, 213] on label at bounding box center [376, 212] width 5 height 5
click at [376, 213] on input "checkbox" at bounding box center [376, 213] width 4 height 4
click at [398, 213] on label at bounding box center [397, 212] width 5 height 5
click at [398, 213] on input "checkbox" at bounding box center [397, 213] width 4 height 4
click at [397, 222] on button "Checkout" at bounding box center [416, 223] width 156 height 10
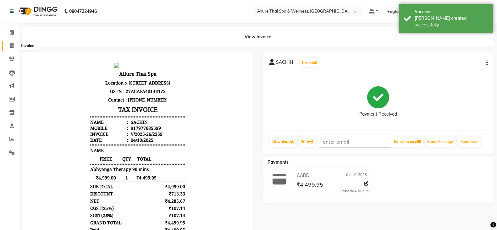
click at [11, 46] on icon at bounding box center [11, 45] width 3 height 5
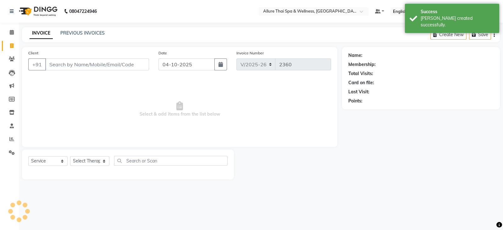
click at [14, 26] on li "Calendar" at bounding box center [9, 33] width 19 height 14
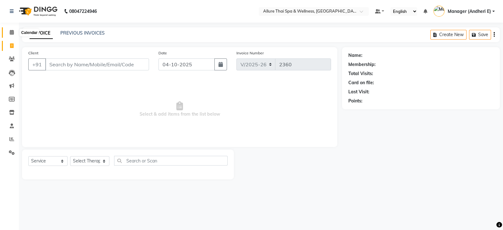
click at [13, 34] on icon at bounding box center [12, 32] width 4 height 5
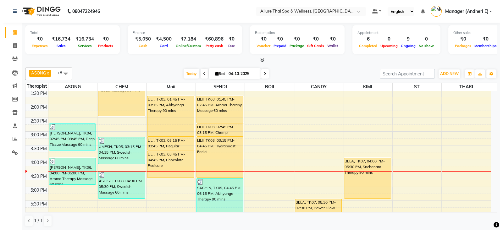
scroll to position [110, 0]
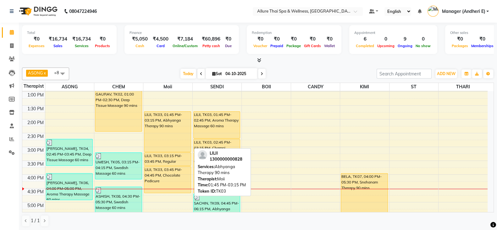
click at [173, 137] on div "LILII, TK03, 01:45 PM-03:15 PM, Abhyanga Therapy 90 mins" at bounding box center [167, 132] width 47 height 40
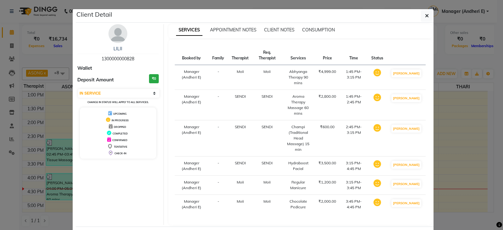
click at [497, 228] on icon at bounding box center [499, 225] width 6 height 6
click at [497, 227] on icon at bounding box center [499, 225] width 6 height 6
click at [497, 228] on icon at bounding box center [499, 225] width 6 height 6
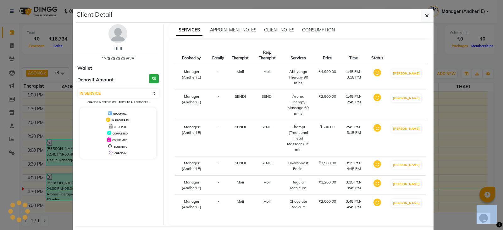
click at [497, 228] on icon at bounding box center [499, 225] width 6 height 6
click at [497, 229] on div at bounding box center [499, 225] width 6 height 8
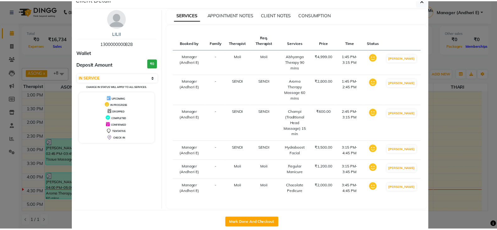
scroll to position [30, 0]
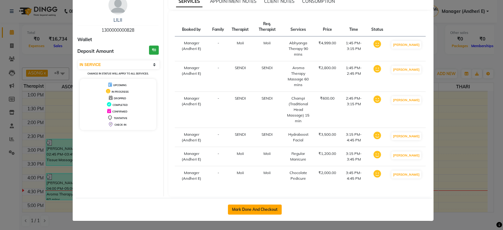
click at [254, 208] on button "Mark Done And Checkout" at bounding box center [255, 210] width 54 height 10
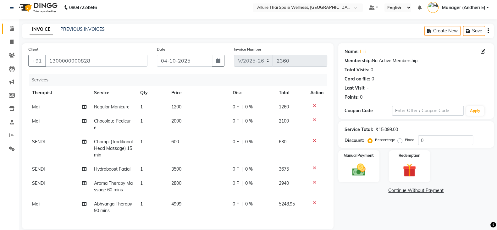
scroll to position [19, 0]
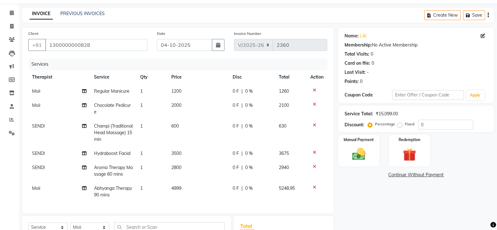
click at [405, 125] on label "Fixed" at bounding box center [409, 124] width 9 height 6
click at [400, 125] on input "Fixed" at bounding box center [401, 124] width 4 height 4
click at [497, 226] on div "Name: Lilii Membership: No Active Membership Total Visits: 0 Card on file: 0 La…" at bounding box center [418, 168] width 160 height 281
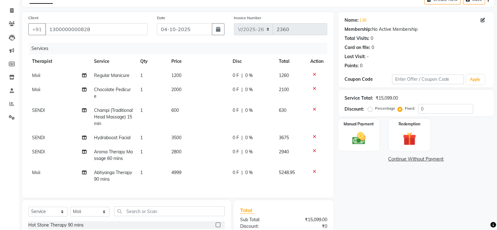
scroll to position [98, 0]
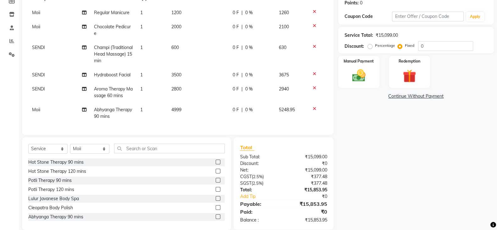
click at [446, 38] on div "Service Total: ₹15,099.00" at bounding box center [416, 35] width 143 height 7
click at [442, 45] on input "0" at bounding box center [445, 46] width 55 height 10
drag, startPoint x: 363, startPoint y: 72, endPoint x: 362, endPoint y: 90, distance: 17.6
click at [362, 72] on img at bounding box center [359, 76] width 22 height 16
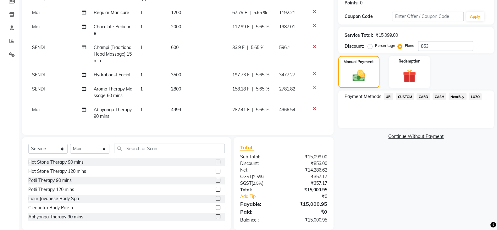
drag, startPoint x: 442, startPoint y: 97, endPoint x: 419, endPoint y: 96, distance: 22.3
click at [441, 97] on span "CASH" at bounding box center [440, 96] width 14 height 7
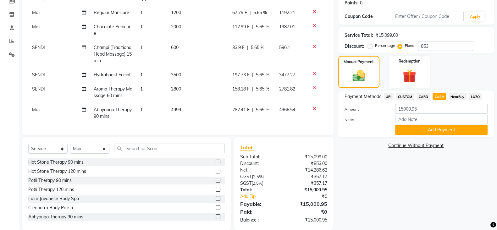
click at [419, 96] on span "CARD" at bounding box center [424, 96] width 14 height 7
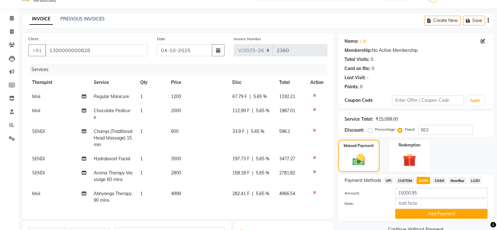
scroll to position [61, 0]
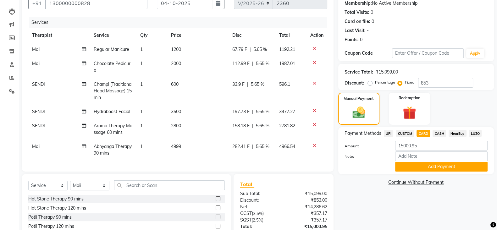
drag, startPoint x: 443, startPoint y: 130, endPoint x: 438, endPoint y: 135, distance: 6.9
click at [443, 130] on span "CASH" at bounding box center [440, 133] width 14 height 7
click at [422, 134] on span "CARD" at bounding box center [424, 133] width 14 height 7
click at [413, 167] on button "Add Payment" at bounding box center [441, 167] width 92 height 10
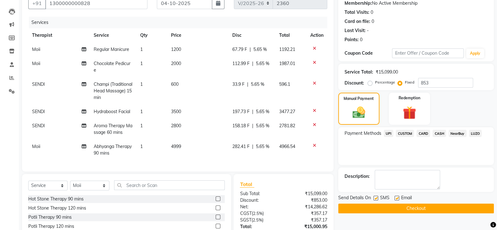
scroll to position [77, 0]
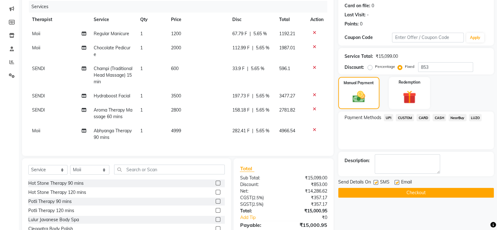
click at [374, 183] on label at bounding box center [376, 182] width 5 height 5
click at [374, 183] on input "checkbox" at bounding box center [376, 183] width 4 height 4
click at [396, 183] on label at bounding box center [397, 182] width 5 height 5
click at [396, 183] on input "checkbox" at bounding box center [397, 183] width 4 height 4
click at [396, 188] on button "Checkout" at bounding box center [416, 193] width 156 height 10
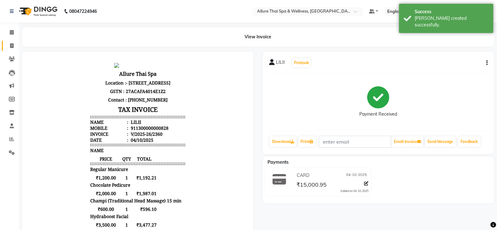
click at [13, 43] on icon at bounding box center [11, 45] width 3 height 5
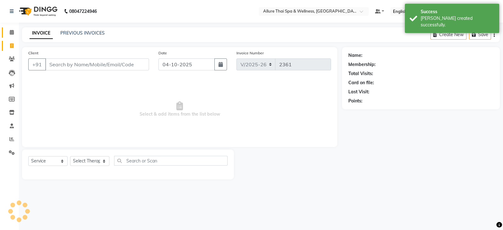
click at [13, 35] on span at bounding box center [11, 32] width 11 height 7
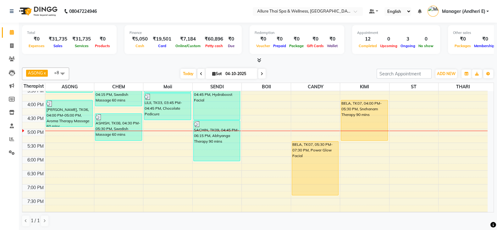
scroll to position [199, 0]
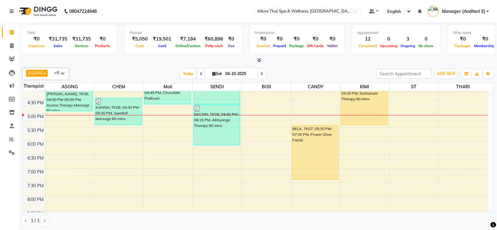
click at [178, 151] on div "9:00 AM 9:30 AM 10:00 AM 10:30 AM 11:00 AM 11:30 AM 12:00 PM 12:30 PM 1:00 PM 1…" at bounding box center [254, 99] width 465 height 415
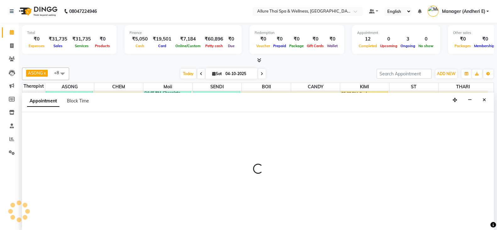
scroll to position [0, 0]
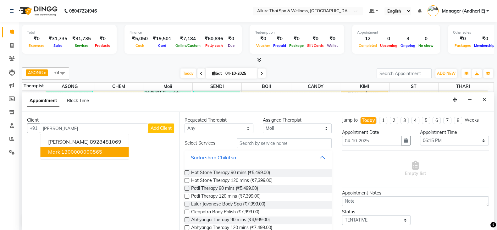
click at [84, 150] on ngb-highlight "1300000000565" at bounding box center [81, 152] width 41 height 6
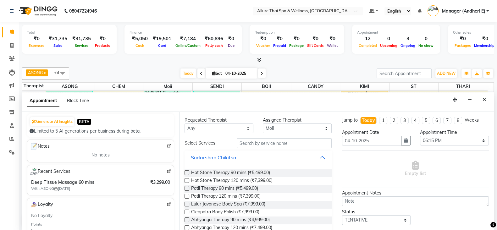
scroll to position [0, 0]
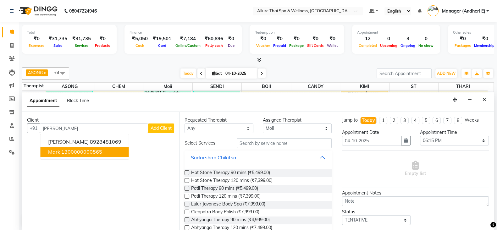
click at [82, 149] on ngb-highlight "1300000000565" at bounding box center [81, 152] width 41 height 6
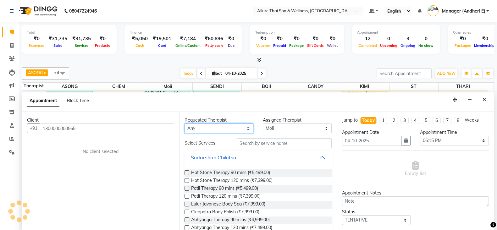
click at [246, 130] on select "Any ASONG Avishkar Raje BOII CANDY CHEM KIMI LILII Moii SENDI ST THARI" at bounding box center [219, 129] width 69 height 10
click at [185, 124] on select "Any ASONG Avishkar Raje BOII CANDY CHEM KIMI LILII Moii SENDI ST THARI" at bounding box center [219, 129] width 69 height 10
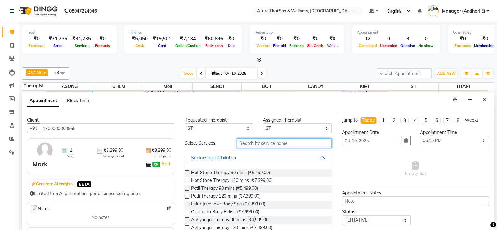
drag, startPoint x: 266, startPoint y: 144, endPoint x: 332, endPoint y: 147, distance: 66.1
click at [266, 144] on input "text" at bounding box center [284, 143] width 95 height 10
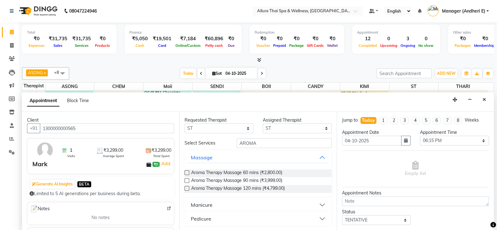
click at [188, 180] on label at bounding box center [187, 180] width 5 height 5
click at [188, 180] on input "checkbox" at bounding box center [187, 181] width 4 height 4
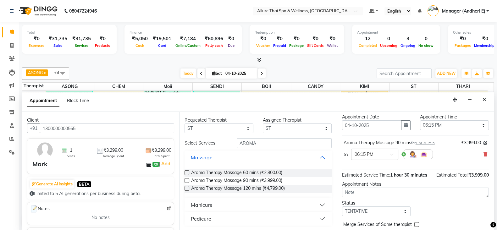
scroll to position [31, 0]
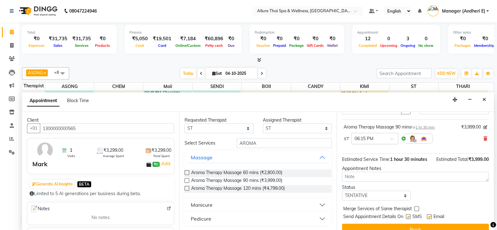
click at [388, 135] on div at bounding box center [375, 138] width 47 height 7
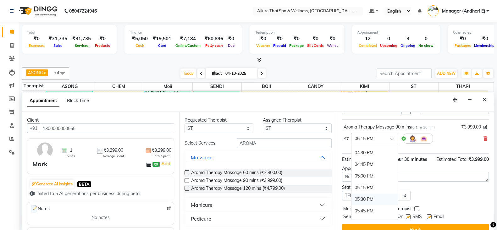
scroll to position [315, 0]
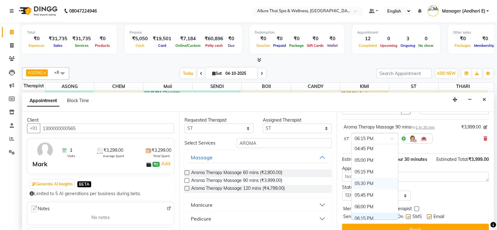
click at [371, 180] on div "05:30 PM" at bounding box center [375, 184] width 47 height 12
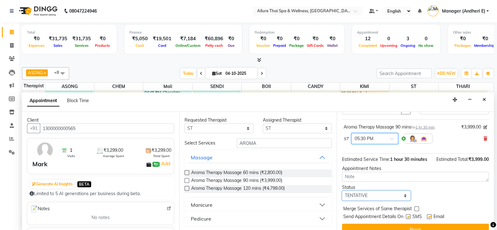
click at [403, 201] on select "Select TENTATIVE CONFIRM CHECK-IN UPCOMING" at bounding box center [376, 196] width 69 height 10
click at [342, 196] on select "Select TENTATIVE CONFIRM CHECK-IN UPCOMING" at bounding box center [376, 196] width 69 height 10
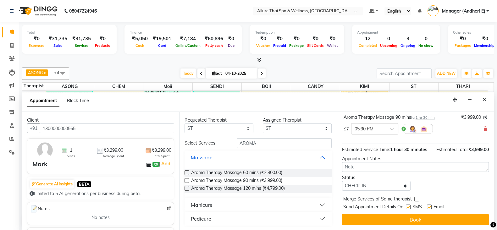
click at [408, 209] on label at bounding box center [408, 207] width 5 height 5
click at [408, 209] on input "checkbox" at bounding box center [408, 208] width 4 height 4
click at [434, 208] on span "Email" at bounding box center [439, 208] width 11 height 8
click at [430, 207] on label at bounding box center [429, 207] width 5 height 5
click at [430, 207] on input "checkbox" at bounding box center [429, 208] width 4 height 4
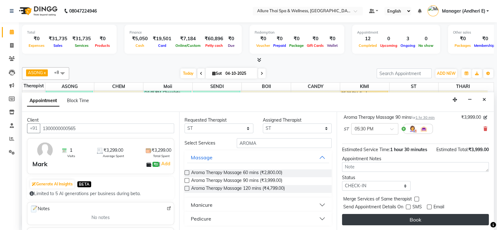
click at [437, 219] on button "Book" at bounding box center [415, 219] width 147 height 11
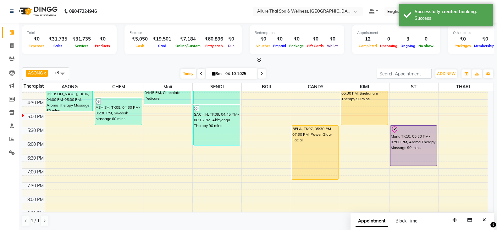
scroll to position [173, 0]
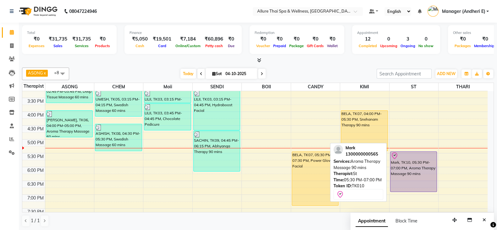
click at [411, 165] on div "Mark, TK10, 05:30 PM-07:00 PM, Aroma Therapy Massage 90 mins" at bounding box center [414, 172] width 47 height 40
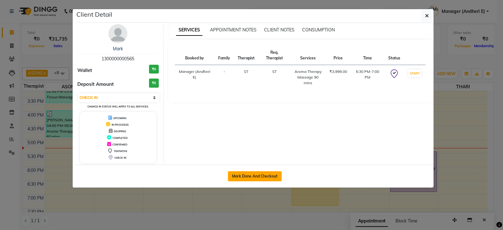
click at [261, 175] on button "Mark Done And Checkout" at bounding box center [255, 176] width 54 height 10
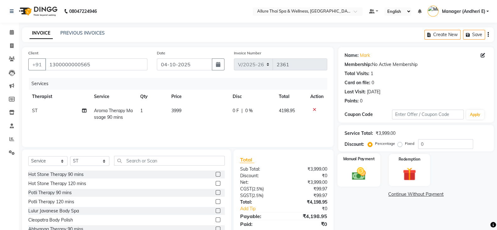
click at [362, 178] on img at bounding box center [359, 174] width 22 height 16
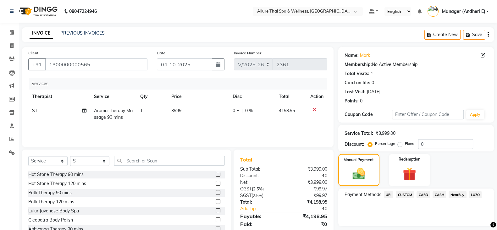
click at [423, 194] on span "CARD" at bounding box center [424, 194] width 14 height 7
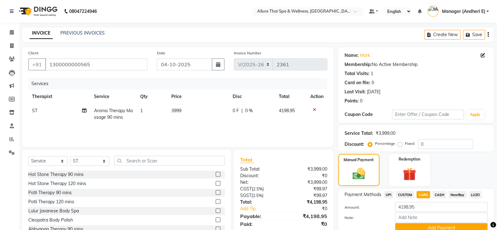
scroll to position [28, 0]
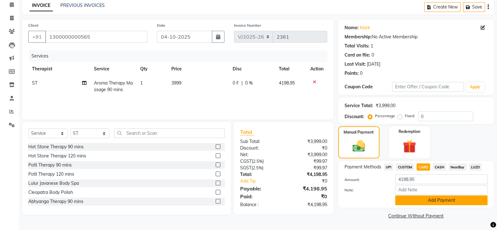
click at [423, 197] on button "Add Payment" at bounding box center [441, 201] width 92 height 10
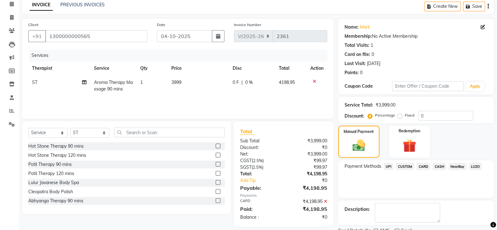
scroll to position [54, 0]
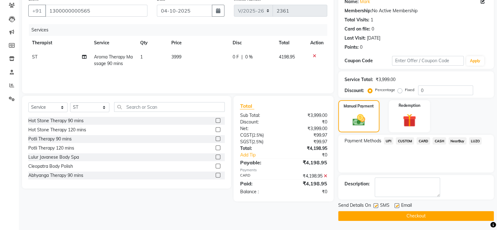
click at [376, 203] on label at bounding box center [376, 205] width 5 height 5
click at [376, 204] on input "checkbox" at bounding box center [376, 206] width 4 height 4
click at [395, 205] on label at bounding box center [397, 205] width 5 height 5
click at [395, 205] on input "checkbox" at bounding box center [397, 206] width 4 height 4
click at [427, 215] on button "Checkout" at bounding box center [416, 216] width 156 height 10
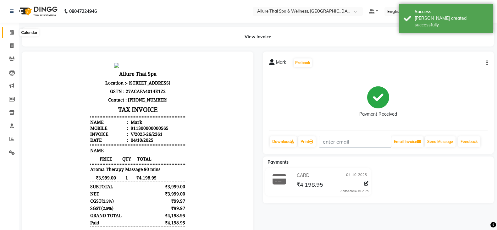
click at [12, 35] on span at bounding box center [11, 32] width 11 height 7
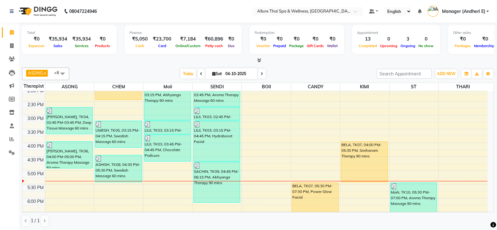
scroll to position [157, 0]
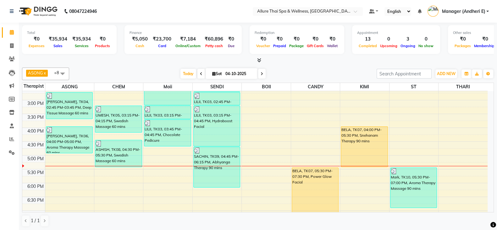
click at [164, 159] on div "9:00 AM 9:30 AM 10:00 AM 10:30 AM 11:00 AM 11:30 AM 12:00 PM 12:30 PM 1:00 PM 1…" at bounding box center [254, 141] width 465 height 415
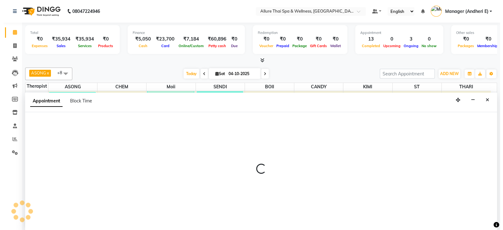
scroll to position [0, 0]
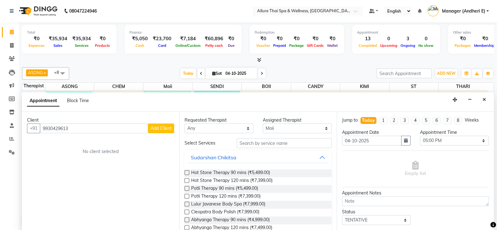
click at [159, 124] on button "Add Client" at bounding box center [161, 129] width 26 height 10
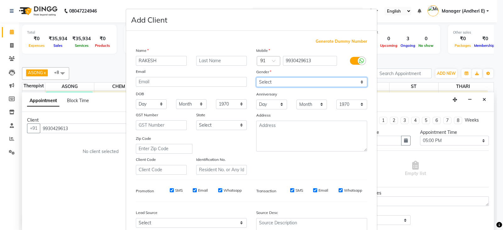
click at [274, 83] on select "Select Male Female Other Prefer Not To Say" at bounding box center [311, 82] width 111 height 10
click at [256, 78] on select "Select Male Female Other Prefer Not To Say" at bounding box center [311, 82] width 111 height 10
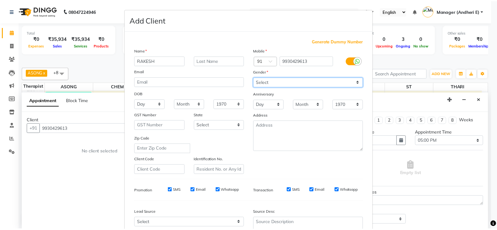
scroll to position [64, 0]
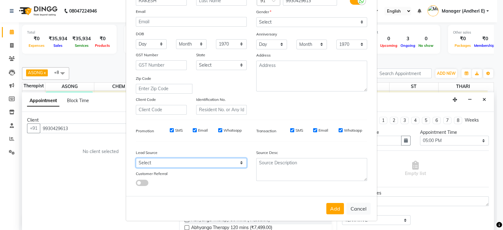
click at [221, 163] on select "Select Walk-in Referral Friend Advertisement Facebook JustDial Google Other Web…" at bounding box center [191, 163] width 111 height 10
click at [136, 158] on select "Select Walk-in Referral Friend Advertisement Facebook JustDial Google Other Web…" at bounding box center [191, 163] width 111 height 10
click at [336, 207] on button "Add" at bounding box center [335, 208] width 18 height 11
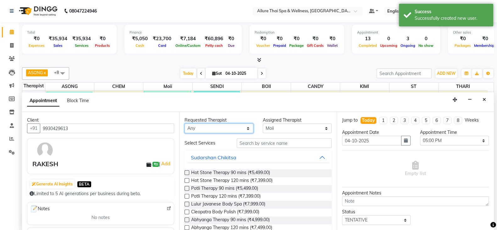
click at [228, 124] on select "Any ASONG Avishkar Raje BOII CANDY CHEM KIMI LILII Moii SENDI ST THARI" at bounding box center [219, 129] width 69 height 10
click at [185, 124] on select "Any ASONG Avishkar Raje BOII CANDY CHEM KIMI LILII Moii SENDI ST THARI" at bounding box center [219, 129] width 69 height 10
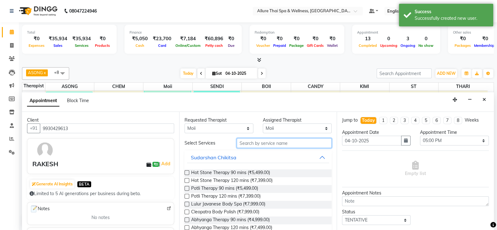
click at [278, 140] on input "text" at bounding box center [284, 143] width 95 height 10
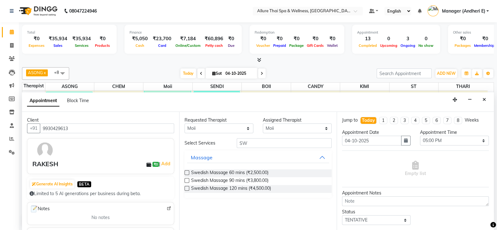
click at [187, 170] on label at bounding box center [187, 172] width 5 height 5
click at [187, 171] on input "checkbox" at bounding box center [187, 173] width 4 height 4
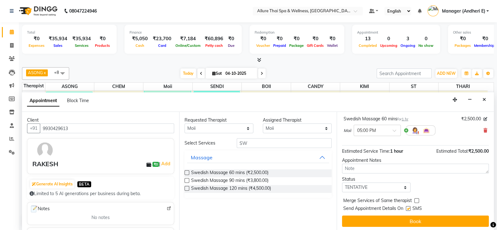
scroll to position [40, 0]
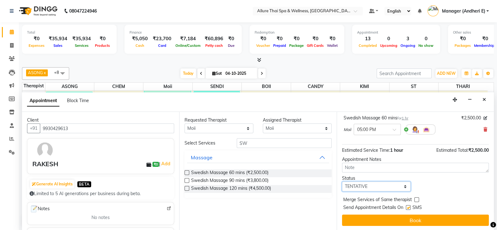
click at [379, 185] on select "Select TENTATIVE CONFIRM CHECK-IN UPCOMING" at bounding box center [376, 187] width 69 height 10
click at [342, 182] on select "Select TENTATIVE CONFIRM CHECK-IN UPCOMING" at bounding box center [376, 187] width 69 height 10
click at [408, 207] on label at bounding box center [408, 207] width 5 height 5
click at [408, 207] on input "checkbox" at bounding box center [408, 208] width 4 height 4
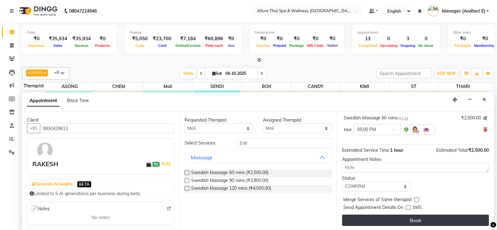
click at [420, 222] on button "Book" at bounding box center [415, 220] width 147 height 11
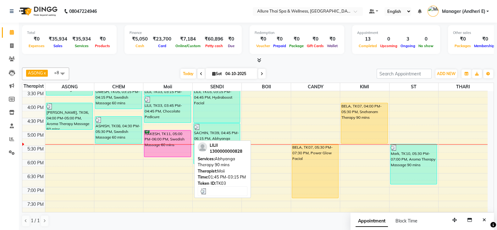
scroll to position [197, 0]
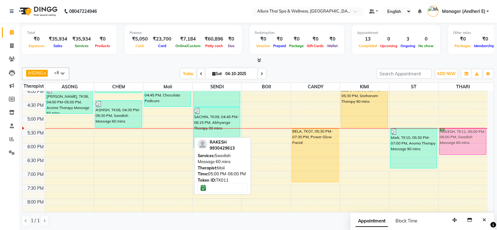
drag, startPoint x: 157, startPoint y: 122, endPoint x: 471, endPoint y: 137, distance: 314.8
click at [471, 137] on tr "PRAJVAL, TK01, 11:45 AM-12:45 PM, Swedish Massage 60 mins PARAG, TK04, 02:45 PM…" at bounding box center [254, 102] width 465 height 415
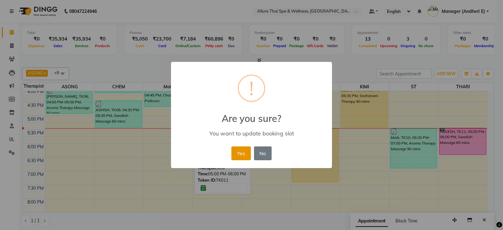
click at [240, 152] on button "Yes" at bounding box center [240, 154] width 19 height 14
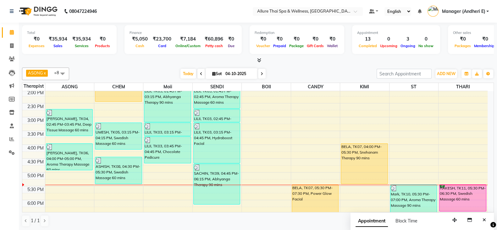
scroll to position [157, 0]
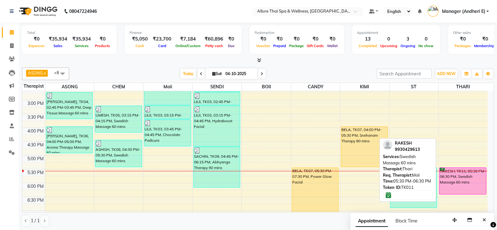
click at [474, 185] on div "RAKESH, TK11, 05:30 PM-06:30 PM, Swedish Massage 60 mins" at bounding box center [463, 181] width 47 height 26
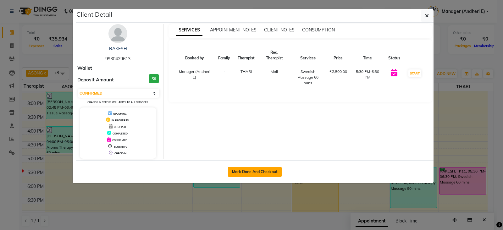
click at [263, 168] on button "Mark Done And Checkout" at bounding box center [255, 172] width 54 height 10
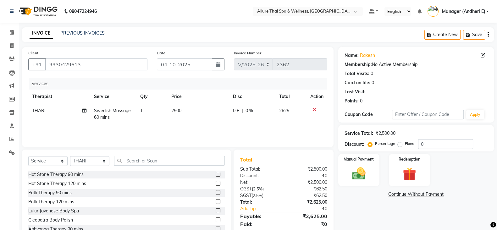
click at [405, 145] on label "Fixed" at bounding box center [409, 144] width 9 height 6
click at [399, 145] on input "Fixed" at bounding box center [401, 143] width 4 height 4
click at [428, 146] on input "0" at bounding box center [445, 144] width 55 height 10
click at [357, 179] on img at bounding box center [359, 174] width 22 height 16
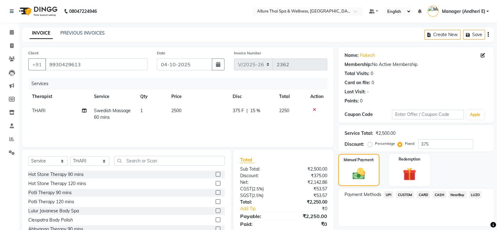
click at [444, 194] on span "CASH" at bounding box center [440, 194] width 14 height 7
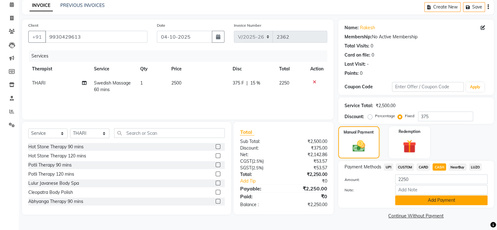
click at [441, 202] on button "Add Payment" at bounding box center [441, 201] width 92 height 10
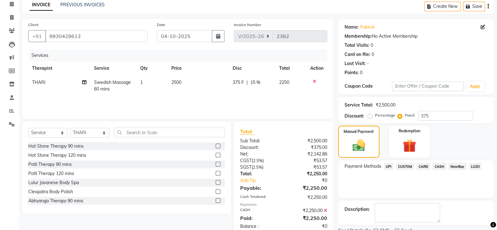
scroll to position [54, 0]
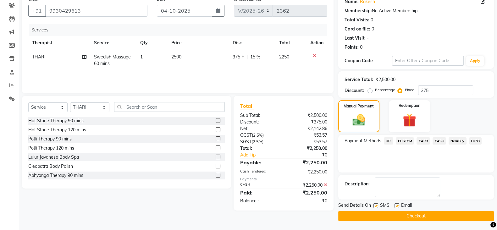
click at [377, 203] on label at bounding box center [376, 205] width 5 height 5
click at [377, 204] on input "checkbox" at bounding box center [376, 206] width 4 height 4
click at [397, 205] on label at bounding box center [397, 205] width 5 height 5
click at [397, 205] on input "checkbox" at bounding box center [397, 206] width 4 height 4
click at [426, 215] on button "Checkout" at bounding box center [416, 216] width 156 height 10
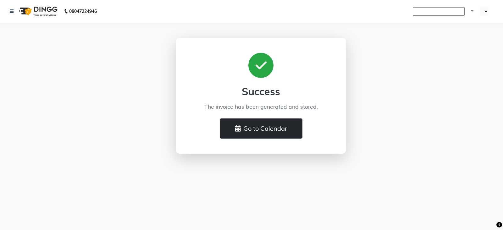
click at [277, 131] on button "Go to Calendar" at bounding box center [261, 129] width 83 height 20
click at [269, 131] on button "Go to Calendar" at bounding box center [261, 129] width 83 height 20
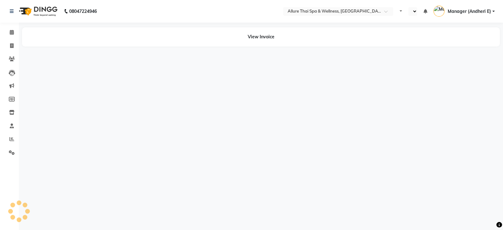
select select "en"
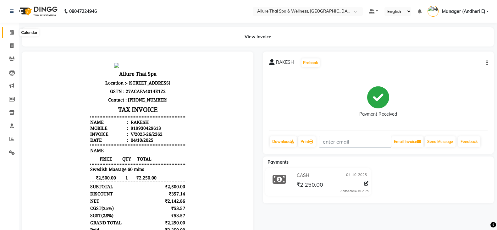
click at [14, 33] on icon at bounding box center [12, 32] width 4 height 5
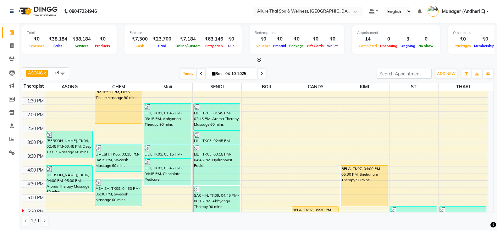
scroll to position [157, 0]
